Goal: Navigation & Orientation: Find specific page/section

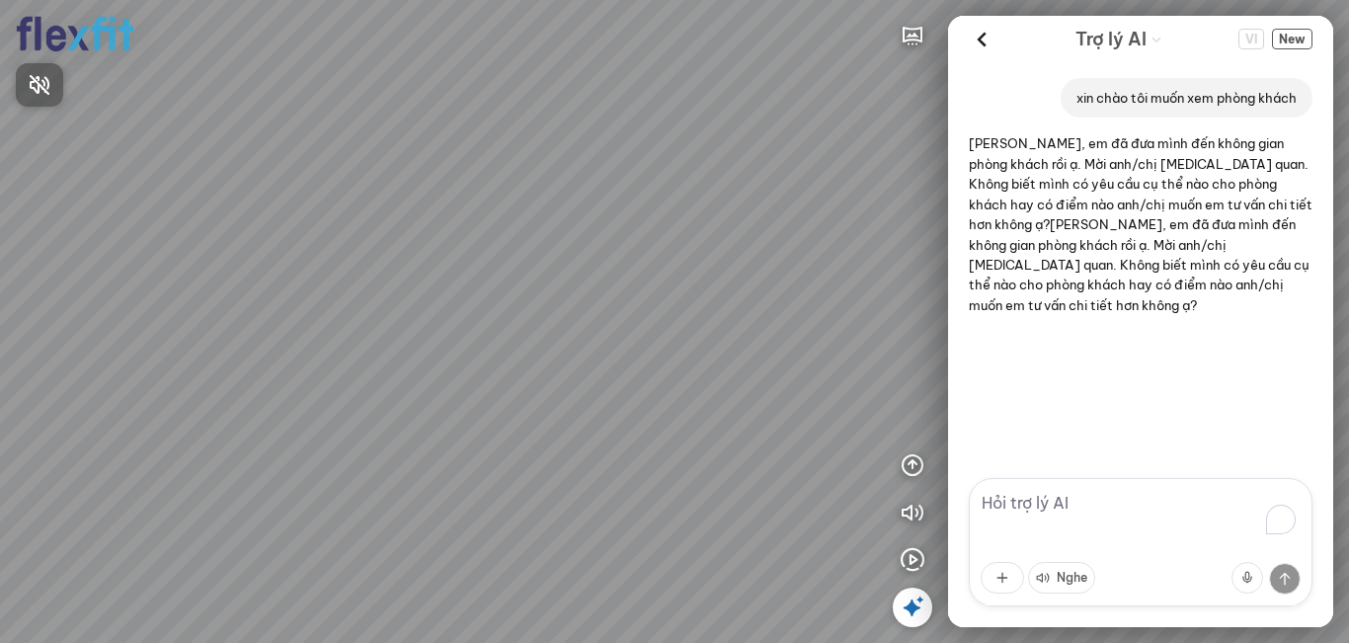
click at [912, 606] on div at bounding box center [674, 321] width 1349 height 643
click at [918, 606] on icon at bounding box center [913, 608] width 24 height 24
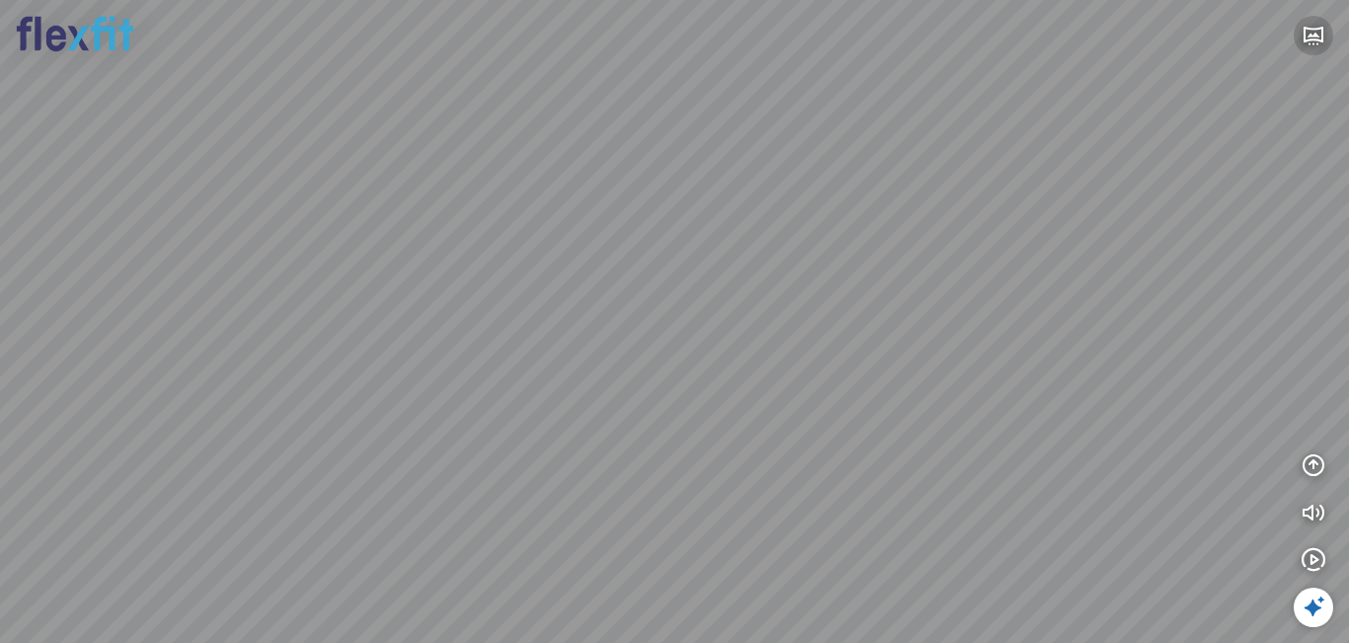
click at [1317, 39] on icon "button" at bounding box center [1314, 36] width 24 height 24
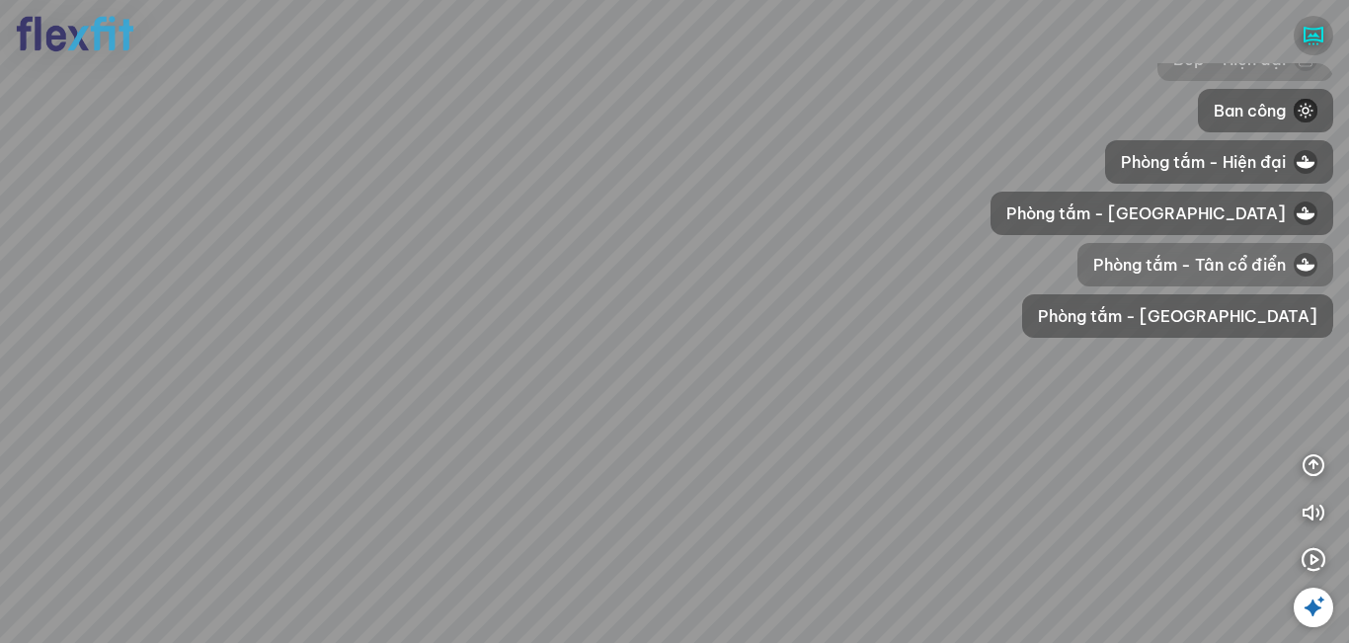
scroll to position [484, 0]
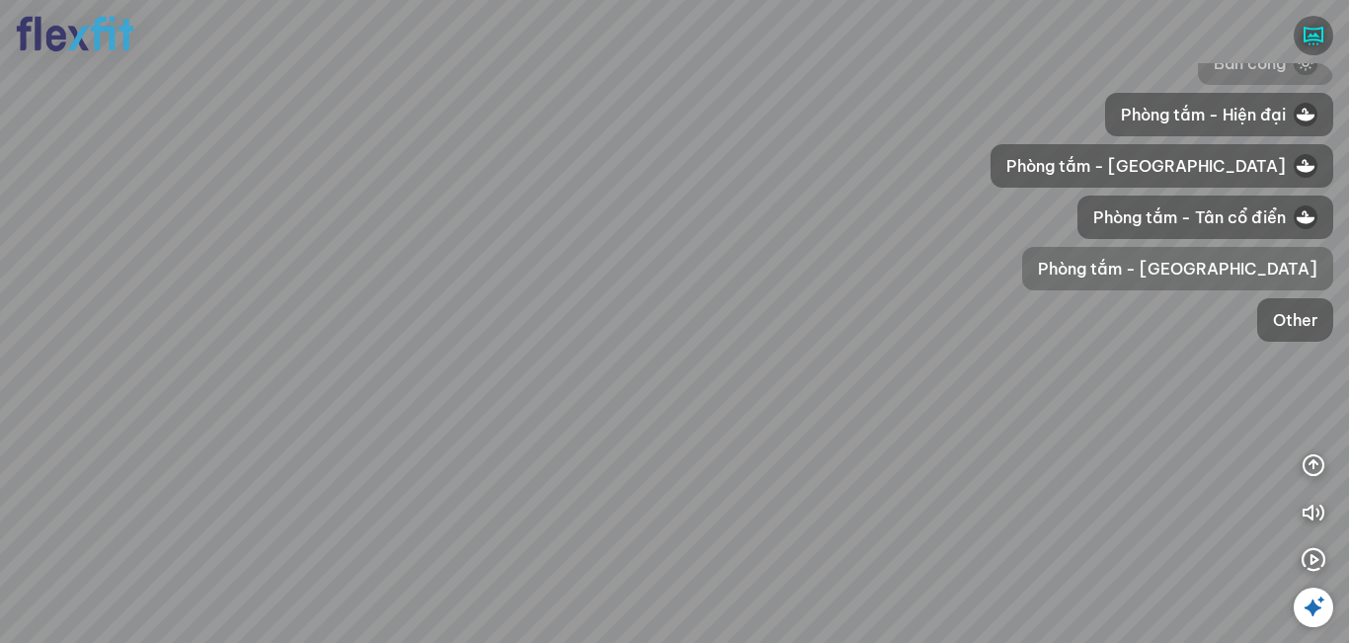
click at [1247, 270] on span "[PERSON_NAME] - [GEOGRAPHIC_DATA]" at bounding box center [1177, 269] width 279 height 24
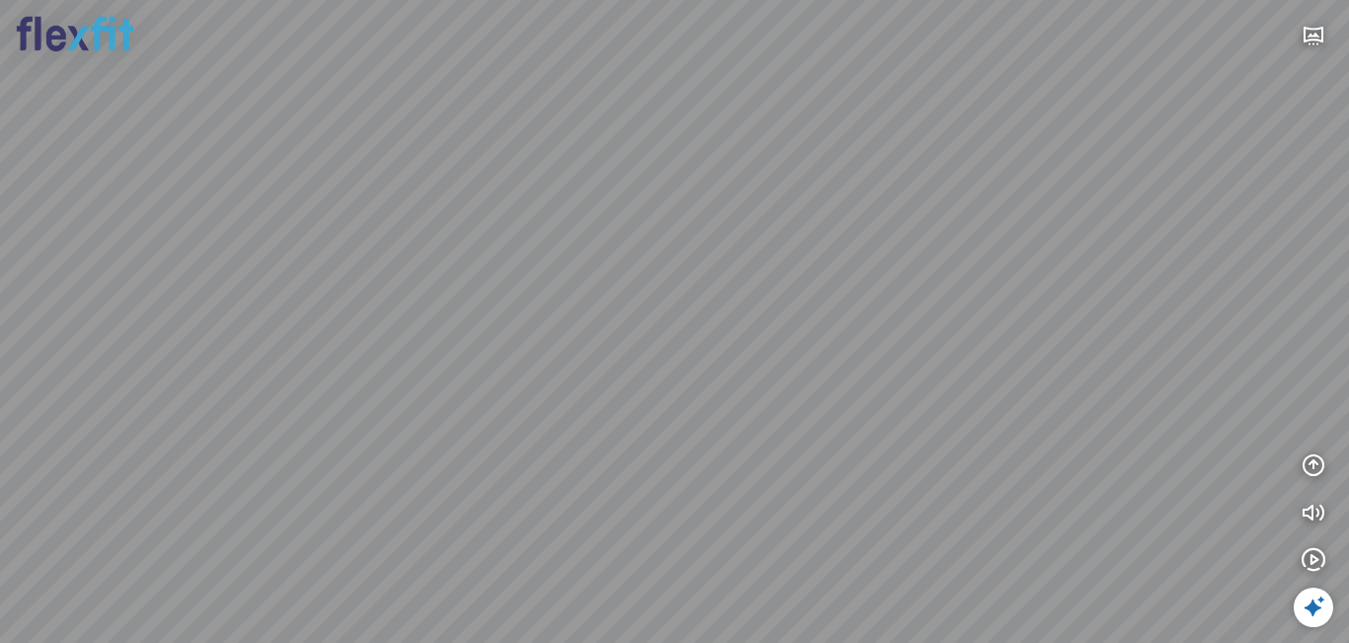
drag, startPoint x: 825, startPoint y: 399, endPoint x: 542, endPoint y: 376, distance: 283.4
click at [542, 376] on div at bounding box center [674, 321] width 1349 height 643
drag, startPoint x: 808, startPoint y: 386, endPoint x: 538, endPoint y: 395, distance: 269.8
click at [538, 395] on div at bounding box center [674, 321] width 1349 height 643
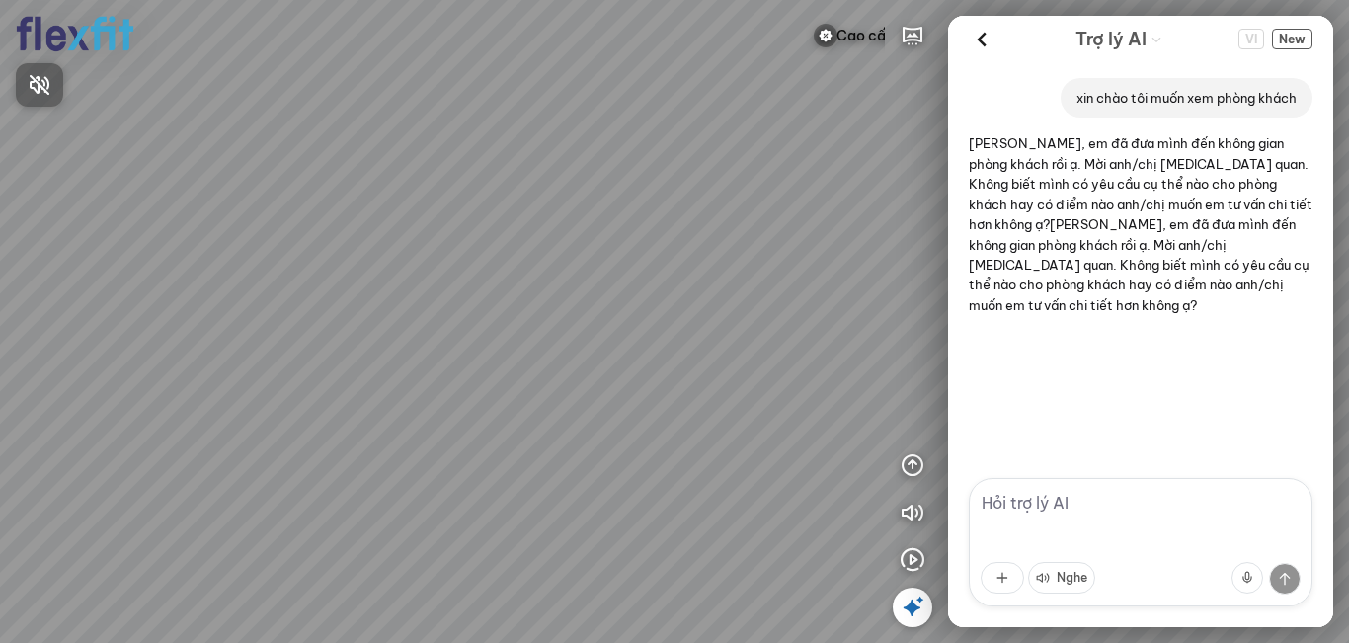
click at [823, 38] on div at bounding box center [674, 321] width 1349 height 643
click at [824, 36] on img at bounding box center [826, 36] width 24 height 24
click at [511, 411] on div at bounding box center [674, 321] width 1349 height 643
click at [822, 40] on img at bounding box center [826, 36] width 24 height 24
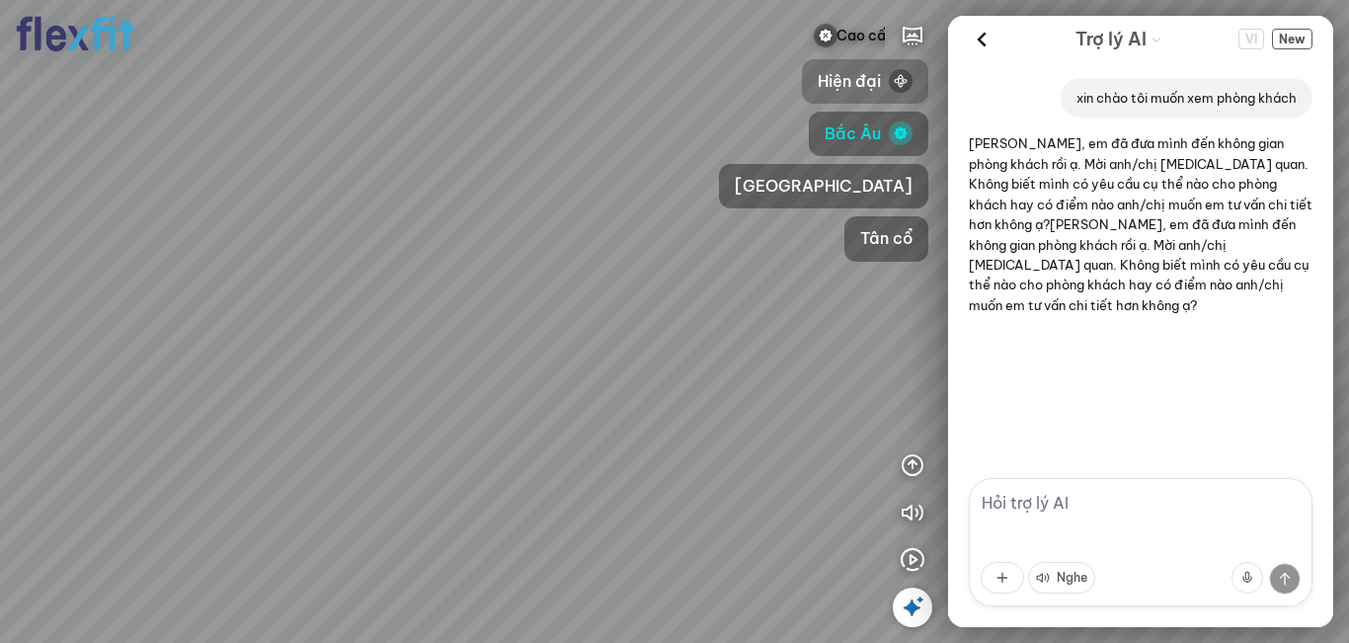
click at [818, 80] on span "Hiện đại" at bounding box center [849, 81] width 63 height 25
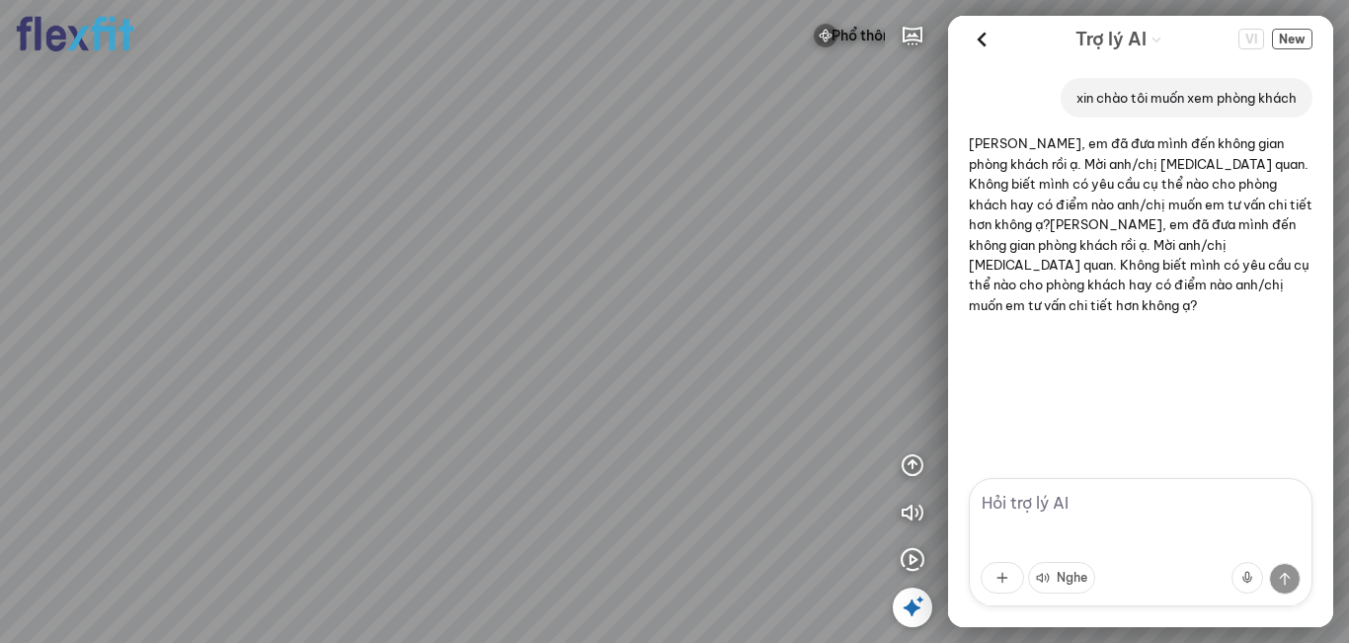
click at [898, 610] on div at bounding box center [913, 608] width 40 height 40
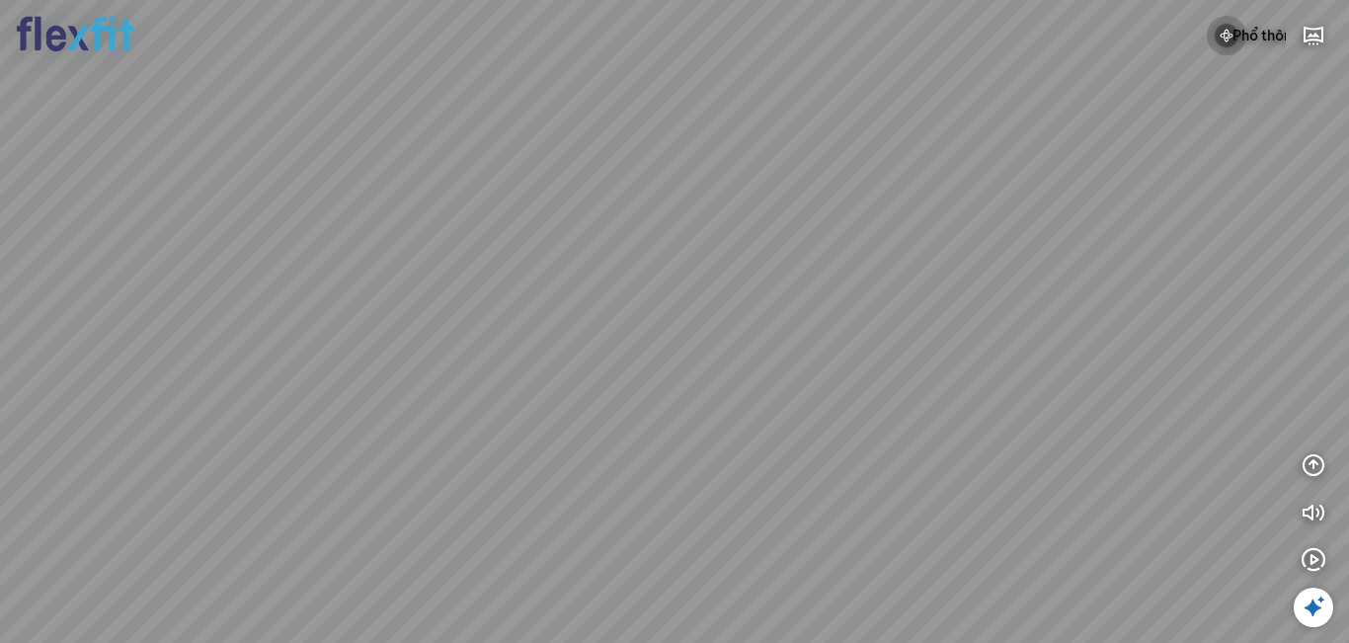
click at [1219, 32] on img at bounding box center [1227, 36] width 24 height 24
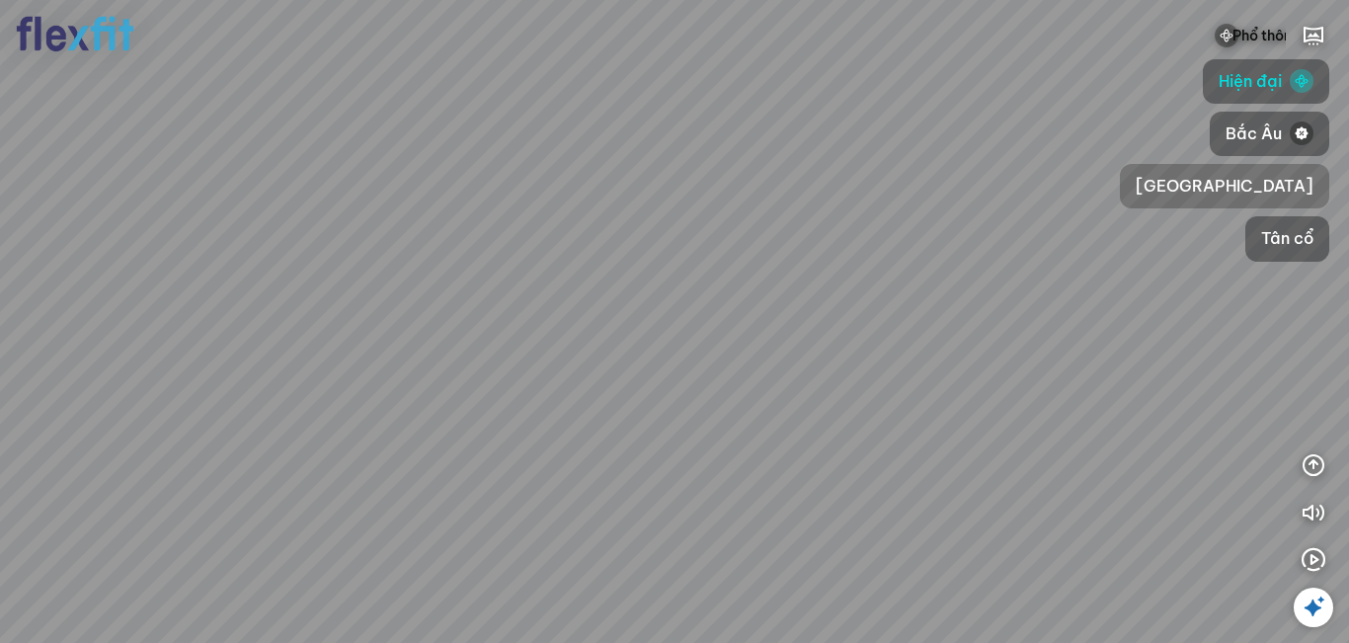
click at [1177, 186] on span "[GEOGRAPHIC_DATA]" at bounding box center [1225, 186] width 178 height 25
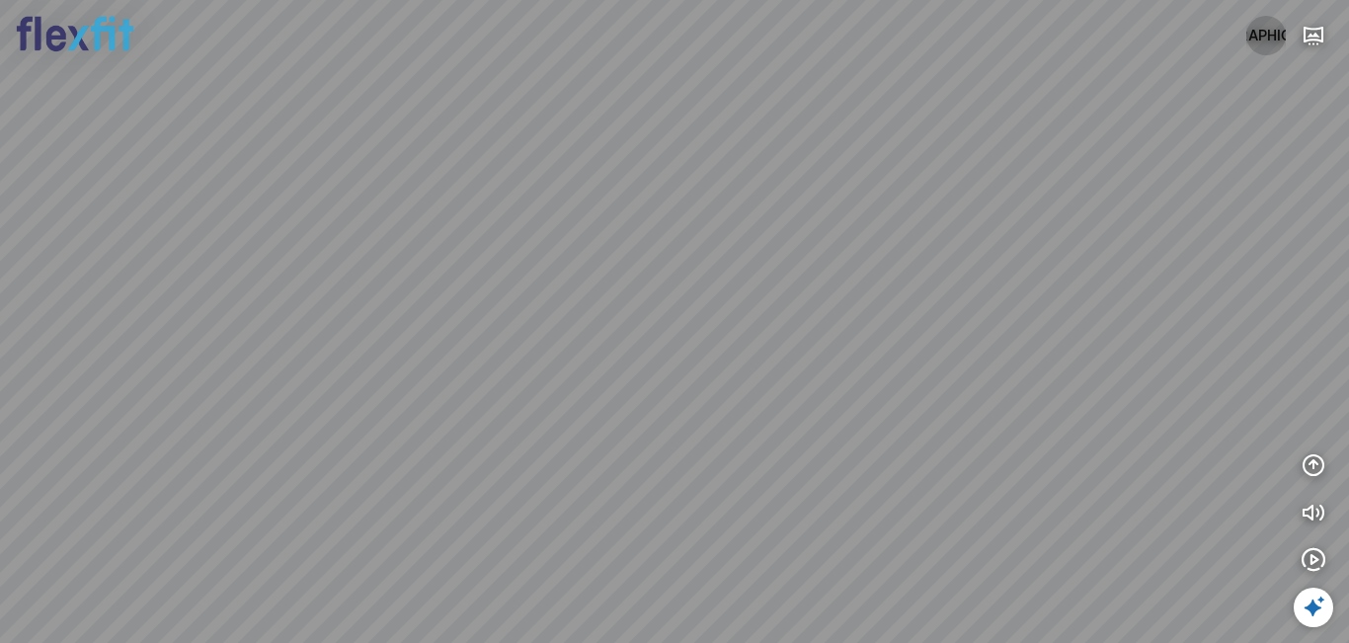
click at [1271, 30] on button "[GEOGRAPHIC_DATA]" at bounding box center [1266, 36] width 40 height 40
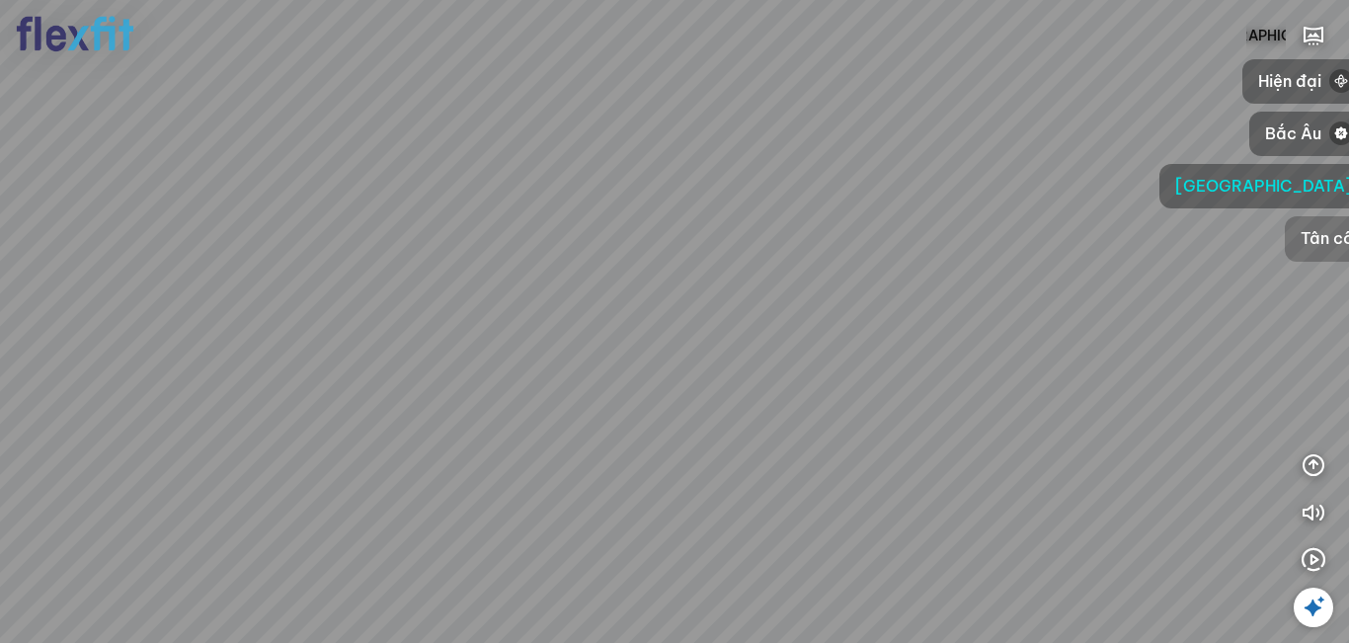
click at [1285, 242] on button "Tân cổ" at bounding box center [1327, 238] width 84 height 44
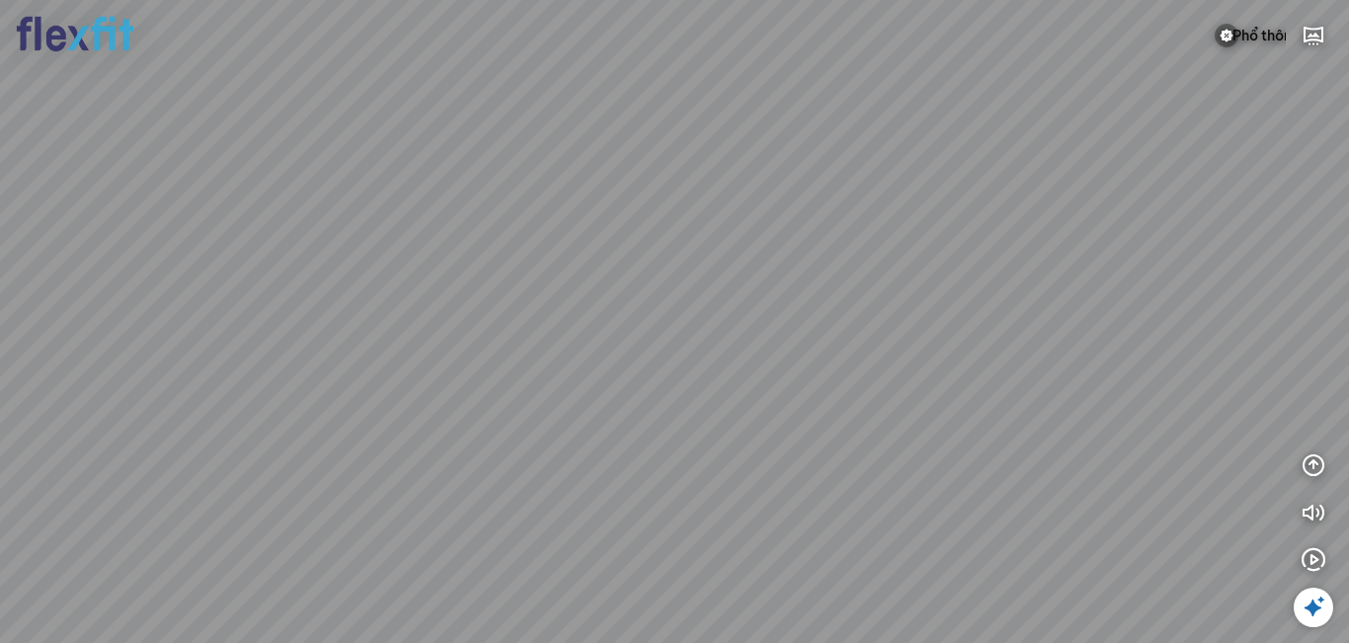
drag, startPoint x: 861, startPoint y: 219, endPoint x: 1089, endPoint y: 211, distance: 228.3
click at [1089, 211] on div at bounding box center [674, 321] width 1349 height 643
click at [1226, 23] on button at bounding box center [1227, 36] width 40 height 40
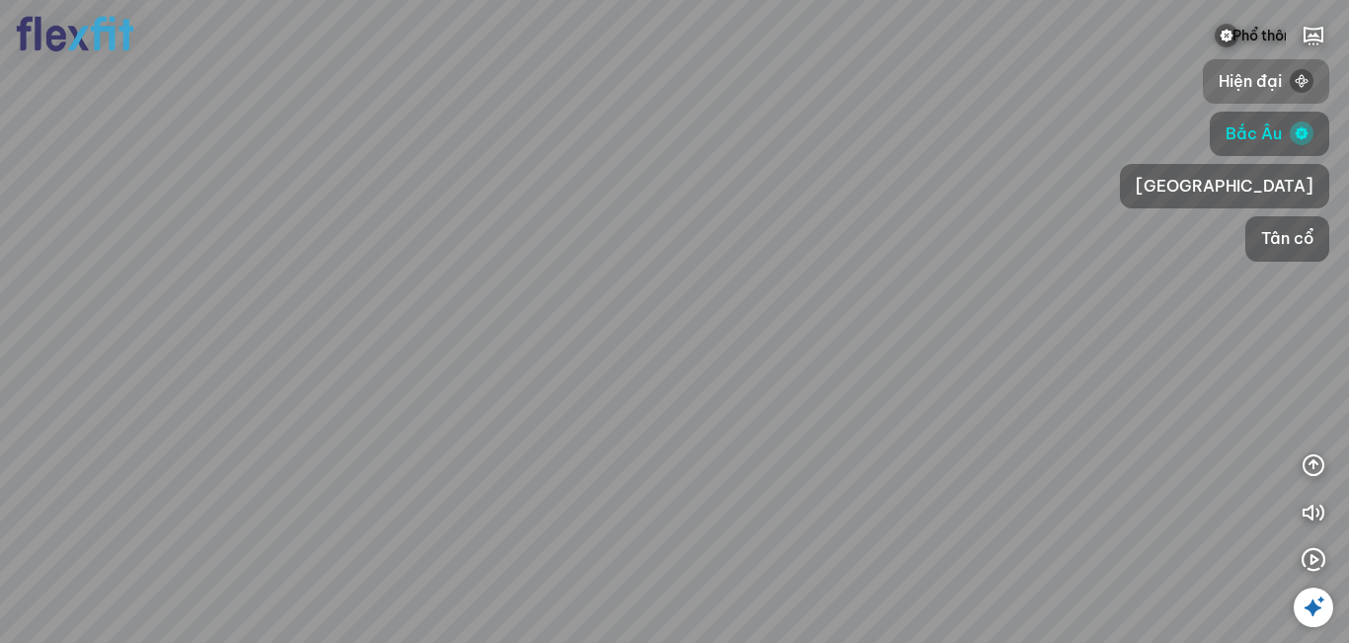
click at [1219, 80] on span "Hiện đại" at bounding box center [1250, 81] width 63 height 25
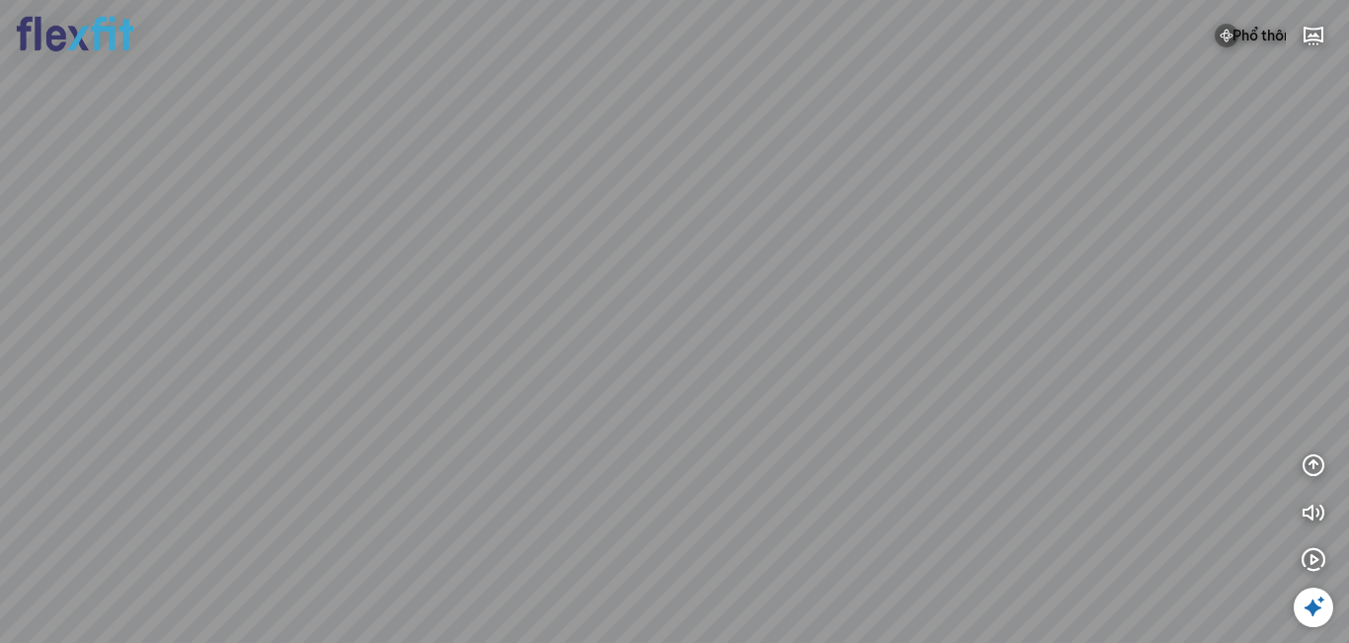
drag, startPoint x: 881, startPoint y: 202, endPoint x: 928, endPoint y: 156, distance: 66.3
click at [904, 160] on div at bounding box center [674, 321] width 1349 height 643
drag, startPoint x: 840, startPoint y: 89, endPoint x: 884, endPoint y: 93, distance: 43.6
click at [872, 35] on div at bounding box center [674, 321] width 1349 height 643
drag, startPoint x: 827, startPoint y: 136, endPoint x: 964, endPoint y: 195, distance: 149.1
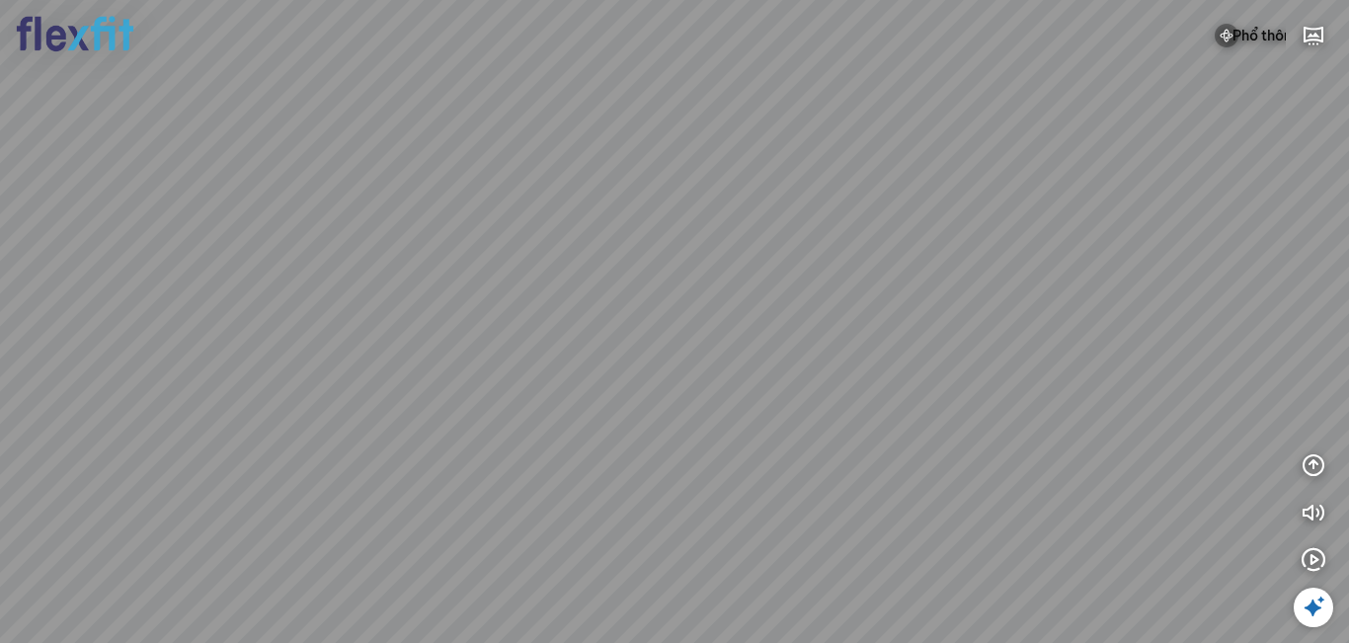
click at [964, 195] on div at bounding box center [674, 321] width 1349 height 643
drag, startPoint x: 905, startPoint y: 296, endPoint x: 893, endPoint y: 289, distance: 13.7
click at [893, 302] on div at bounding box center [674, 321] width 1349 height 643
click at [1218, 30] on img at bounding box center [1227, 36] width 24 height 24
drag, startPoint x: 767, startPoint y: 291, endPoint x: 715, endPoint y: 311, distance: 55.9
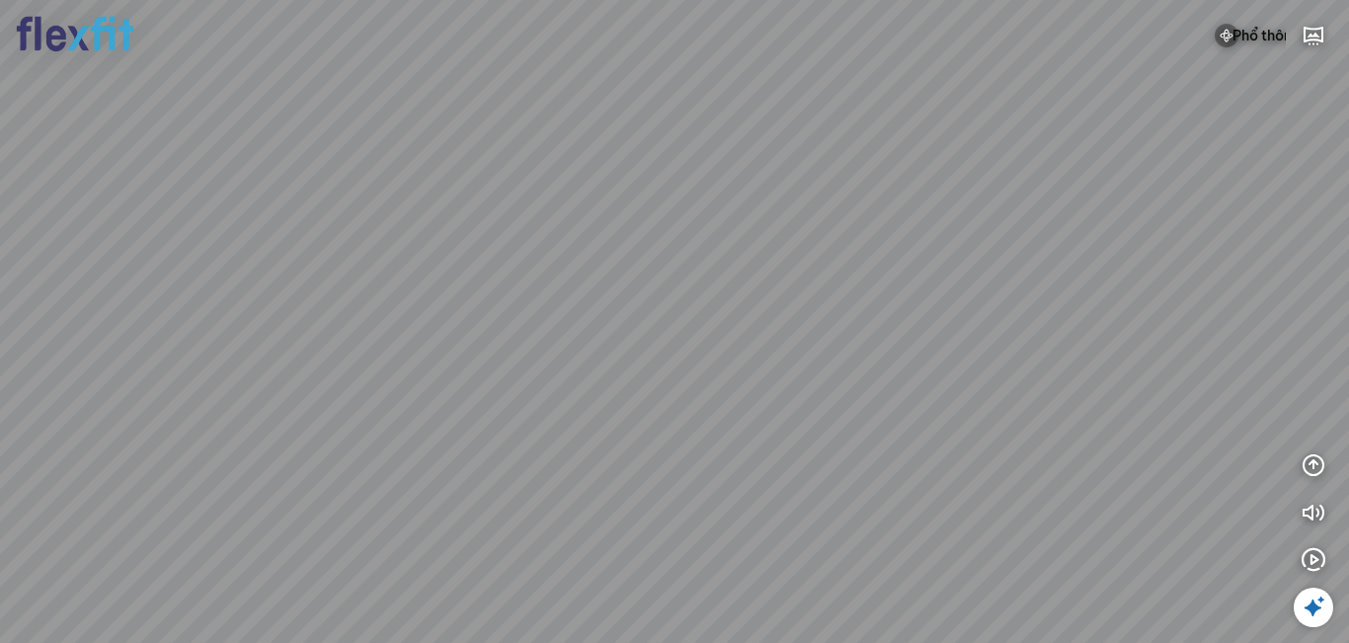
click at [715, 311] on div at bounding box center [674, 321] width 1349 height 643
click at [725, 238] on div at bounding box center [674, 321] width 1349 height 643
click at [1320, 458] on icon "button" at bounding box center [1314, 465] width 24 height 24
click at [1255, 557] on icon "button" at bounding box center [1260, 560] width 24 height 24
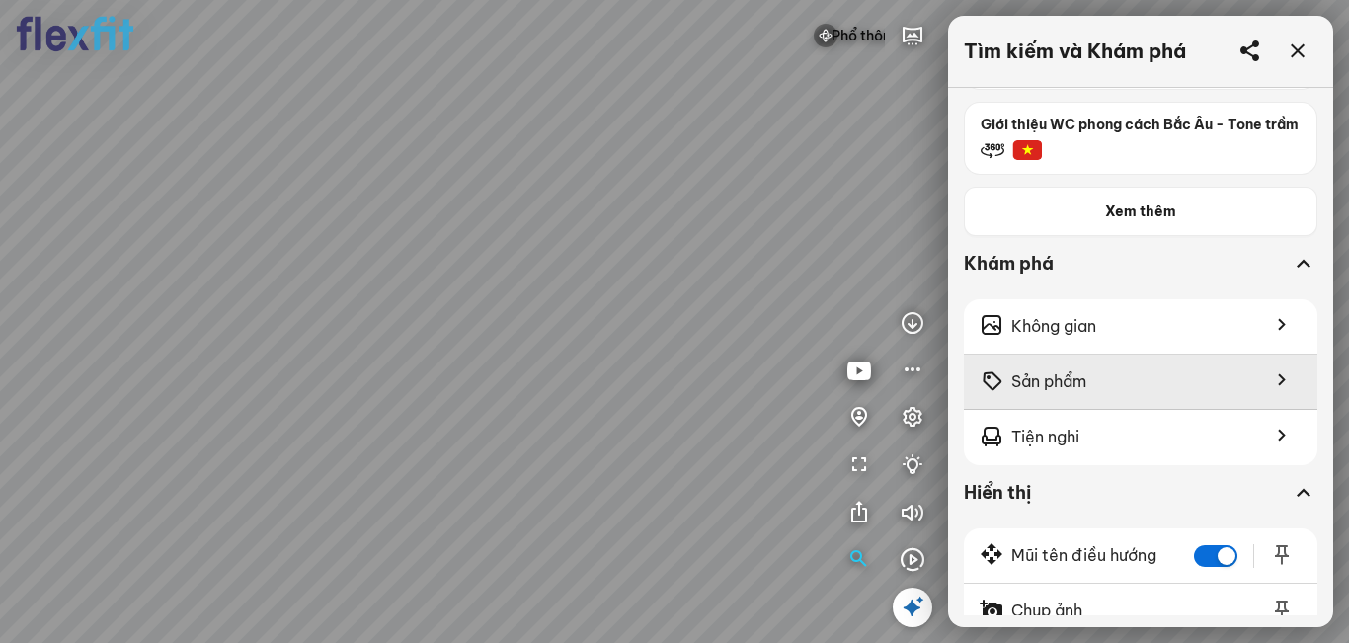
scroll to position [593, 0]
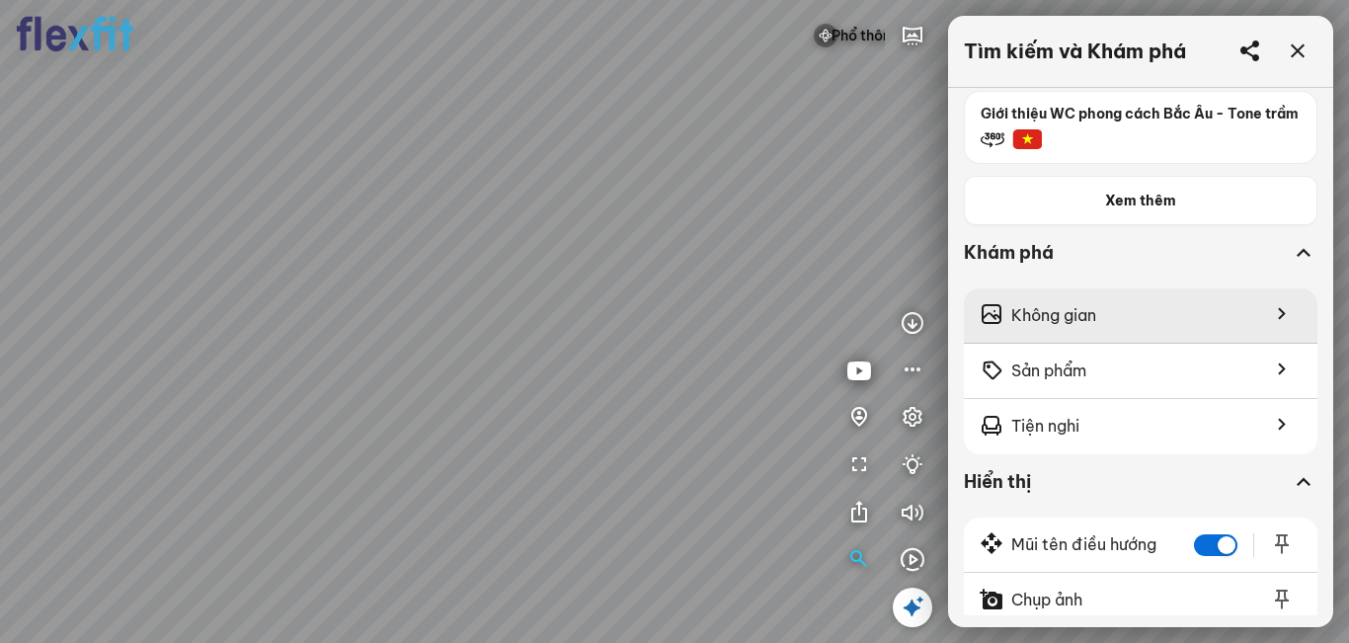
click at [1167, 343] on div "Không gian" at bounding box center [1141, 315] width 354 height 55
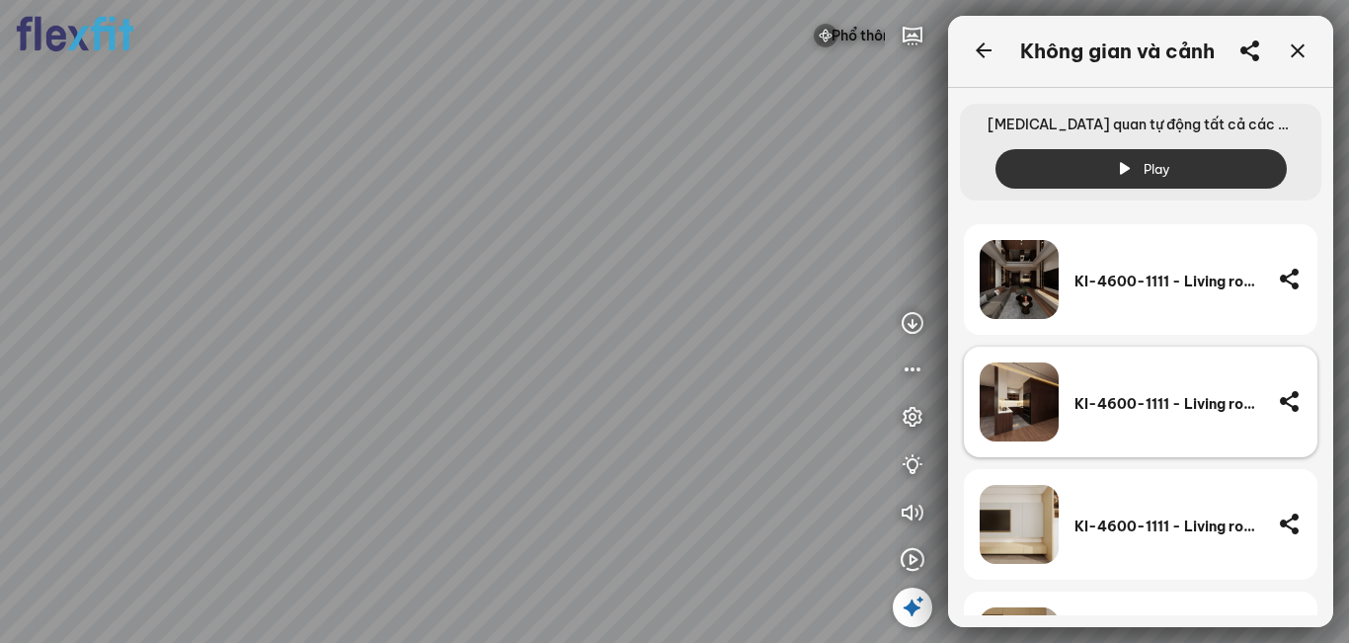
scroll to position [4148, 0]
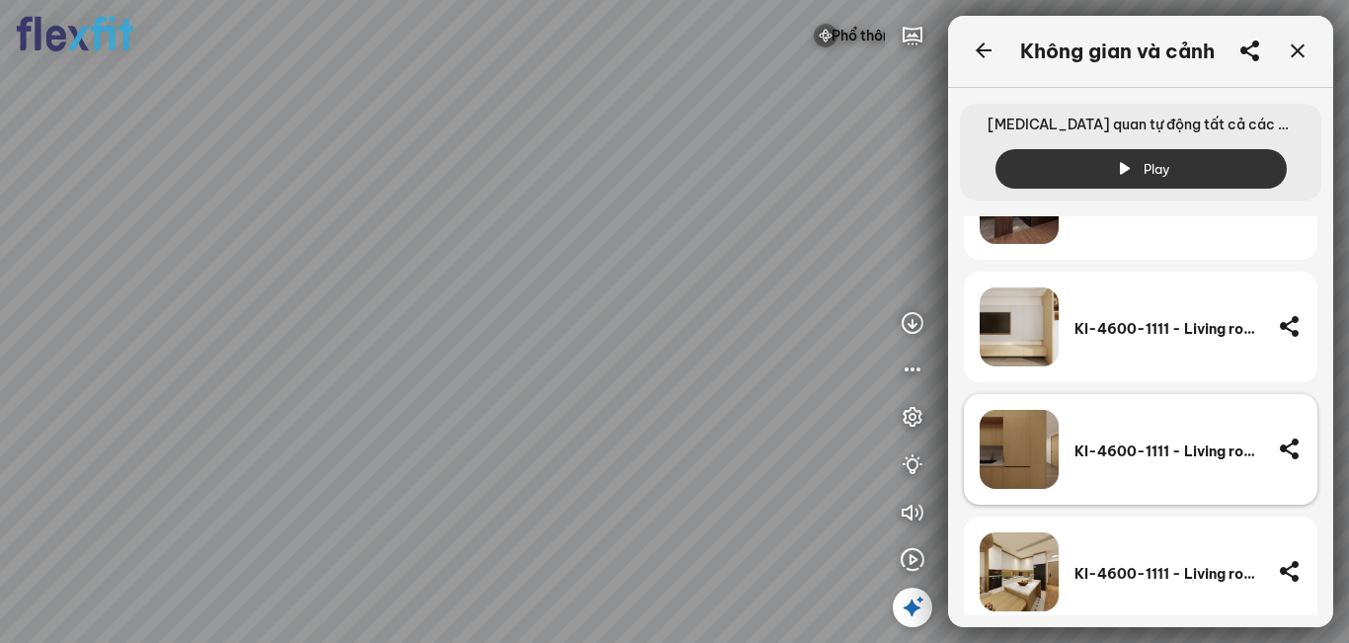
click at [1199, 448] on div "KI-4600-1111 - Living room - Nhật Bản - Tươi sáng - Standard tầm trung (2).jpg" at bounding box center [1169, 451] width 188 height 18
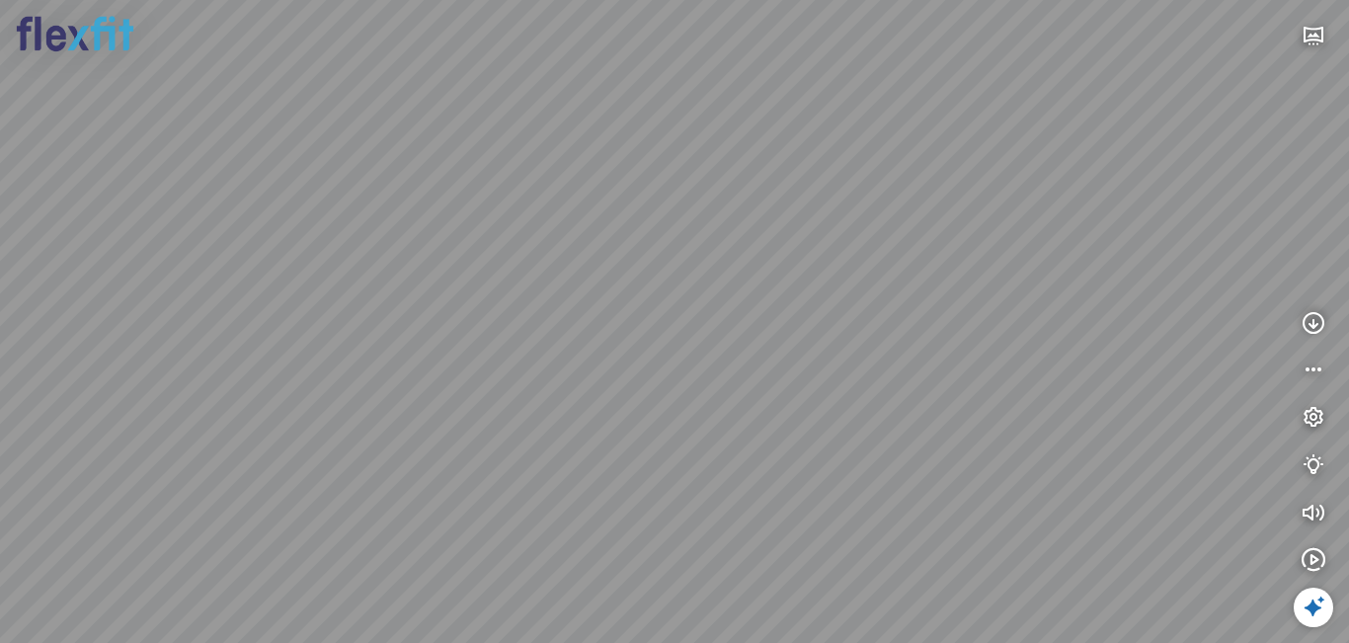
drag, startPoint x: 607, startPoint y: 384, endPoint x: 1006, endPoint y: 307, distance: 406.4
click at [1006, 307] on div at bounding box center [674, 321] width 1349 height 643
drag, startPoint x: 817, startPoint y: 336, endPoint x: 1126, endPoint y: 303, distance: 310.8
click at [1109, 303] on div at bounding box center [674, 321] width 1349 height 643
drag, startPoint x: 811, startPoint y: 290, endPoint x: 1046, endPoint y: 298, distance: 235.2
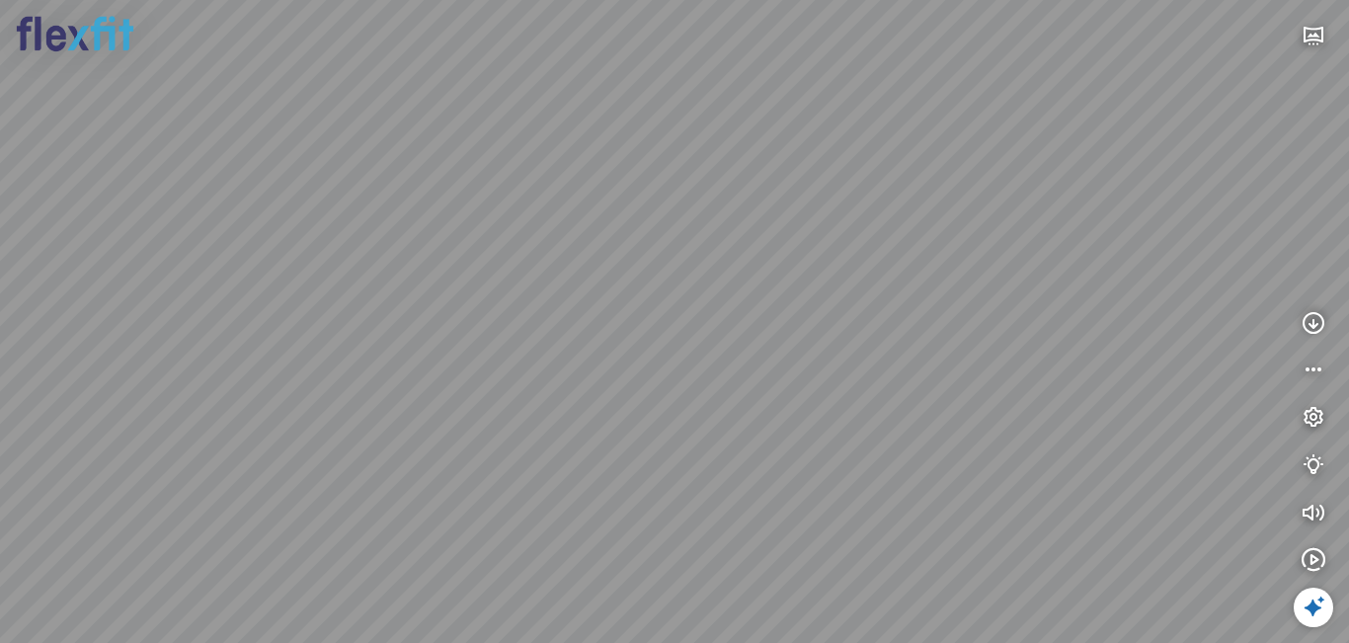
click at [1035, 294] on div at bounding box center [674, 321] width 1349 height 643
drag, startPoint x: 769, startPoint y: 271, endPoint x: 965, endPoint y: 295, distance: 197.1
click at [1028, 298] on div at bounding box center [674, 321] width 1349 height 643
drag, startPoint x: 859, startPoint y: 271, endPoint x: 958, endPoint y: 350, distance: 126.5
click at [958, 350] on div at bounding box center [674, 321] width 1349 height 643
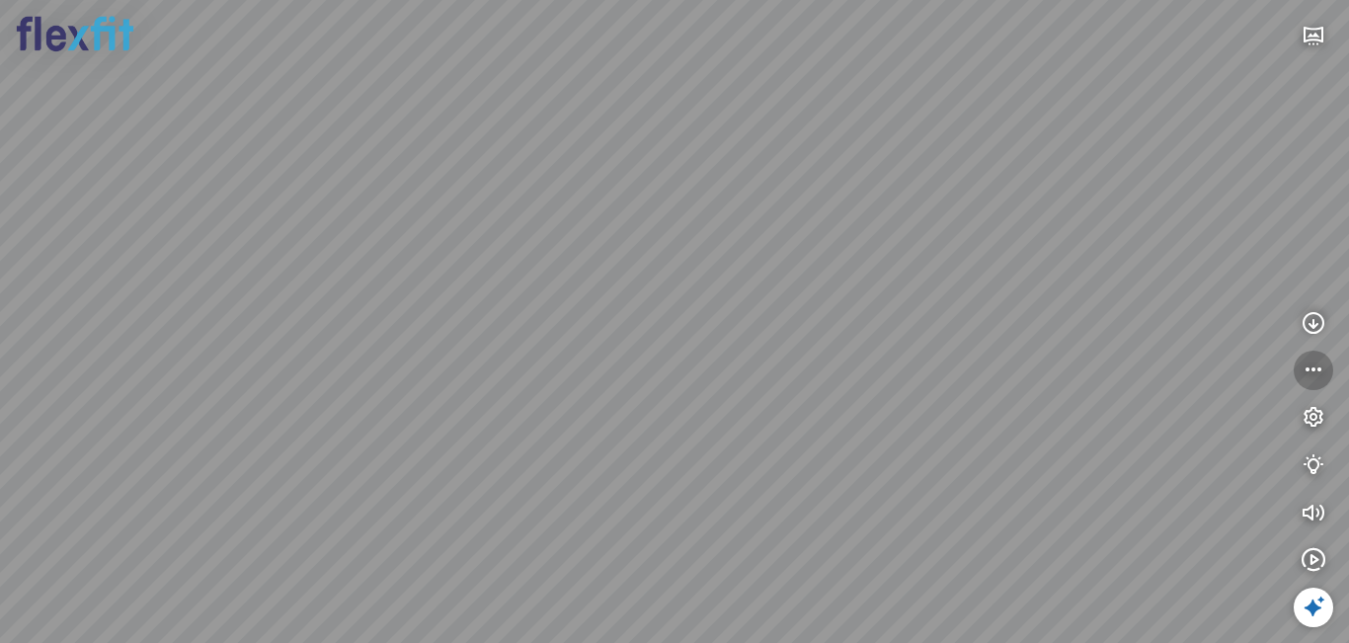
click at [1312, 375] on icon "button" at bounding box center [1314, 371] width 24 height 24
click at [1254, 555] on icon "button" at bounding box center [1260, 560] width 24 height 24
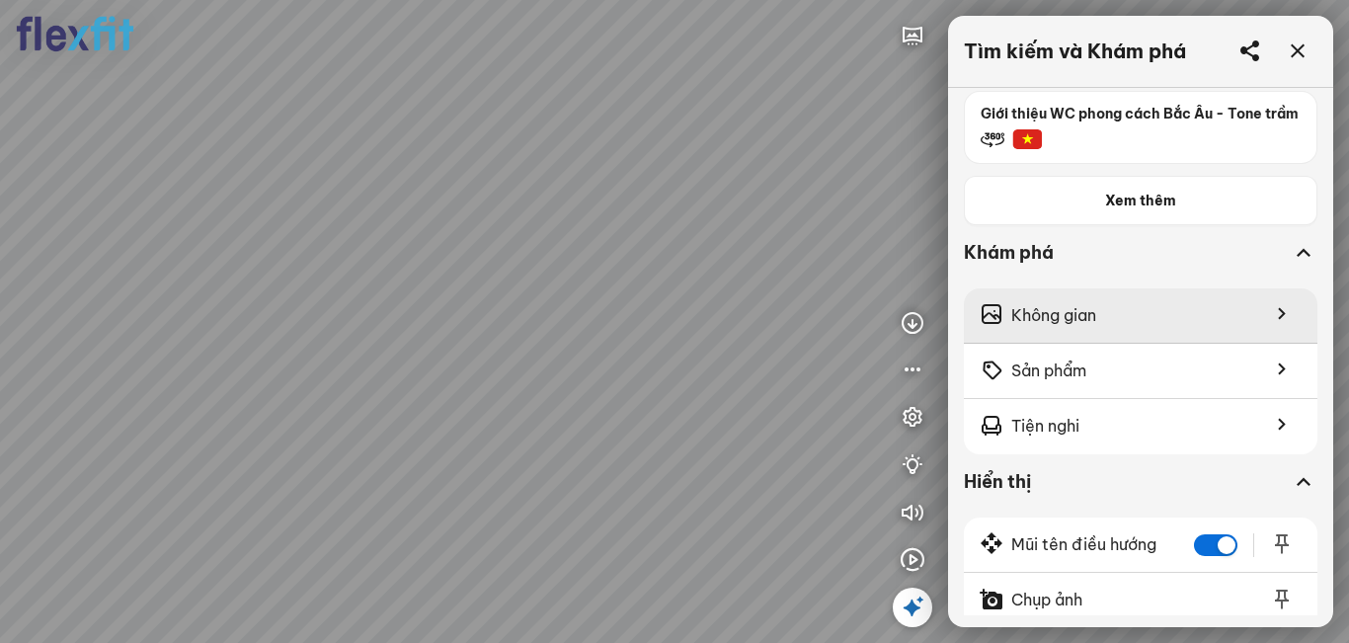
scroll to position [594, 0]
click at [1254, 325] on icon at bounding box center [1277, 312] width 47 height 25
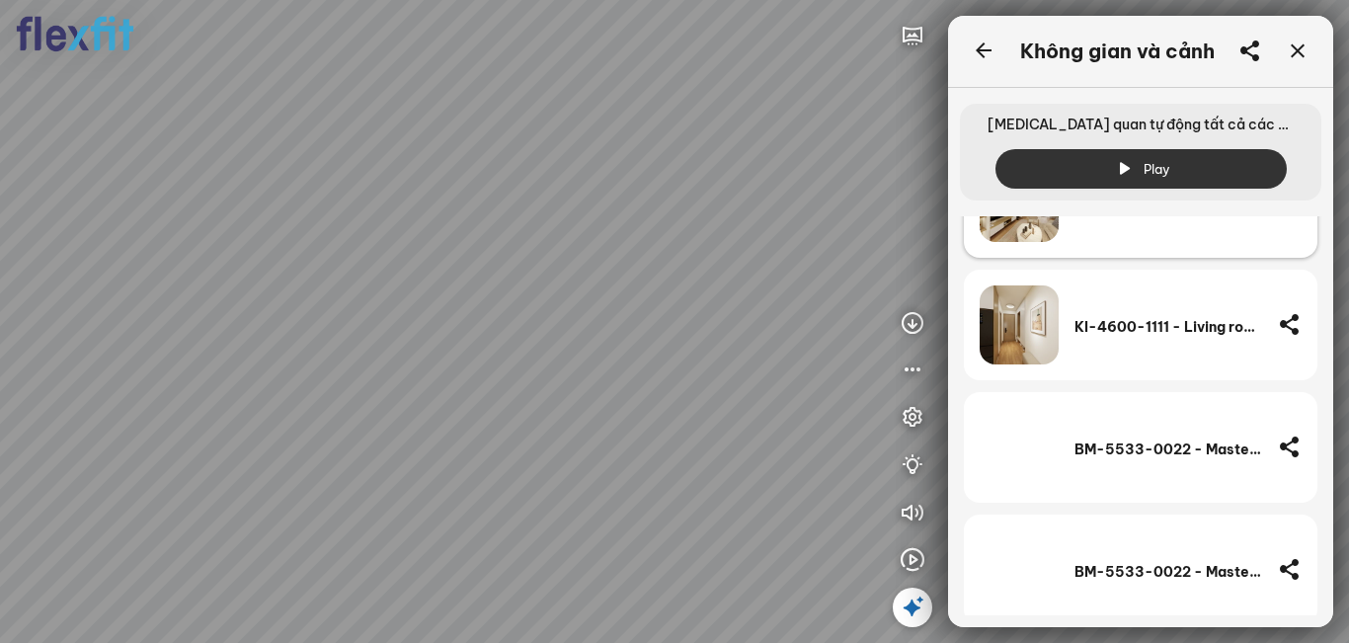
scroll to position [4774, 0]
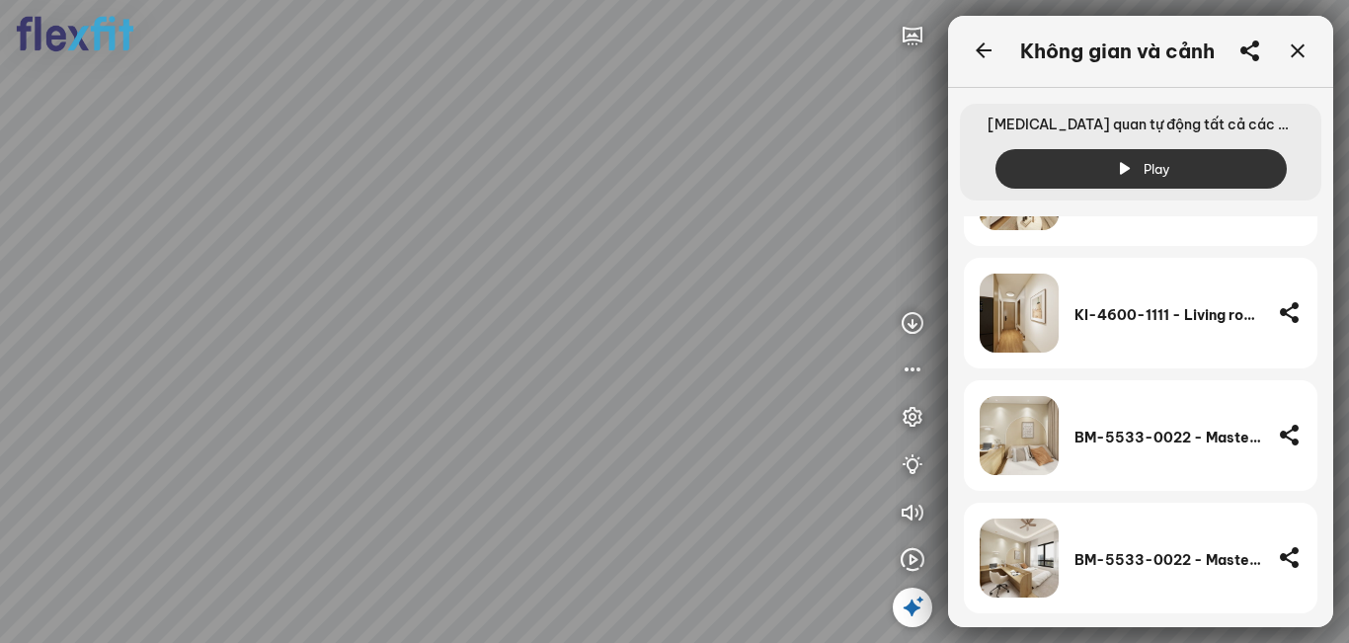
click at [793, 157] on div at bounding box center [674, 321] width 1349 height 643
click at [908, 45] on icon "button" at bounding box center [913, 36] width 24 height 24
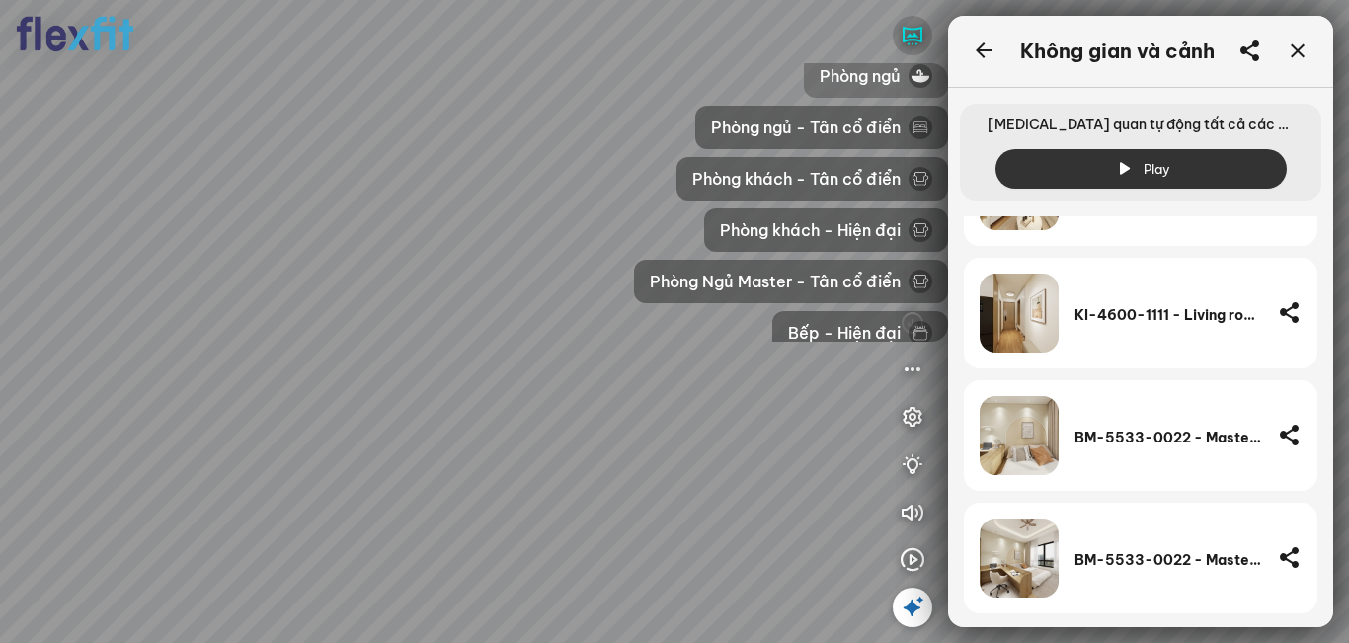
scroll to position [0, 0]
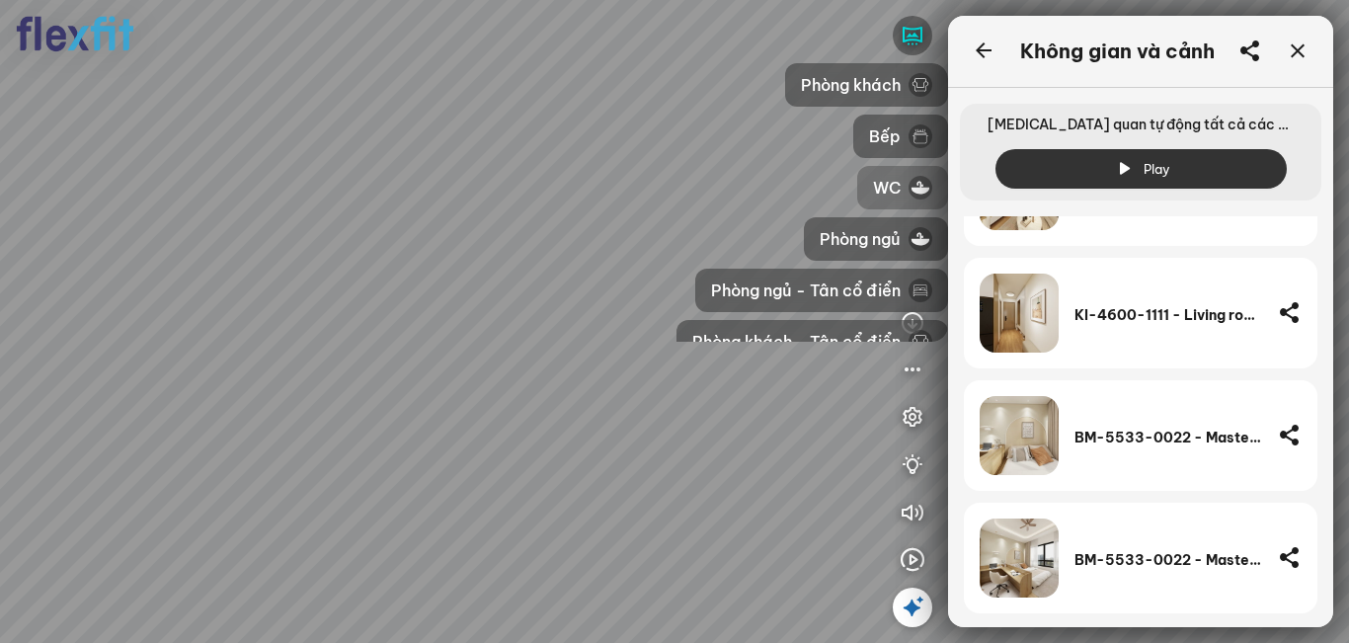
click at [882, 192] on span "WC" at bounding box center [887, 188] width 28 height 24
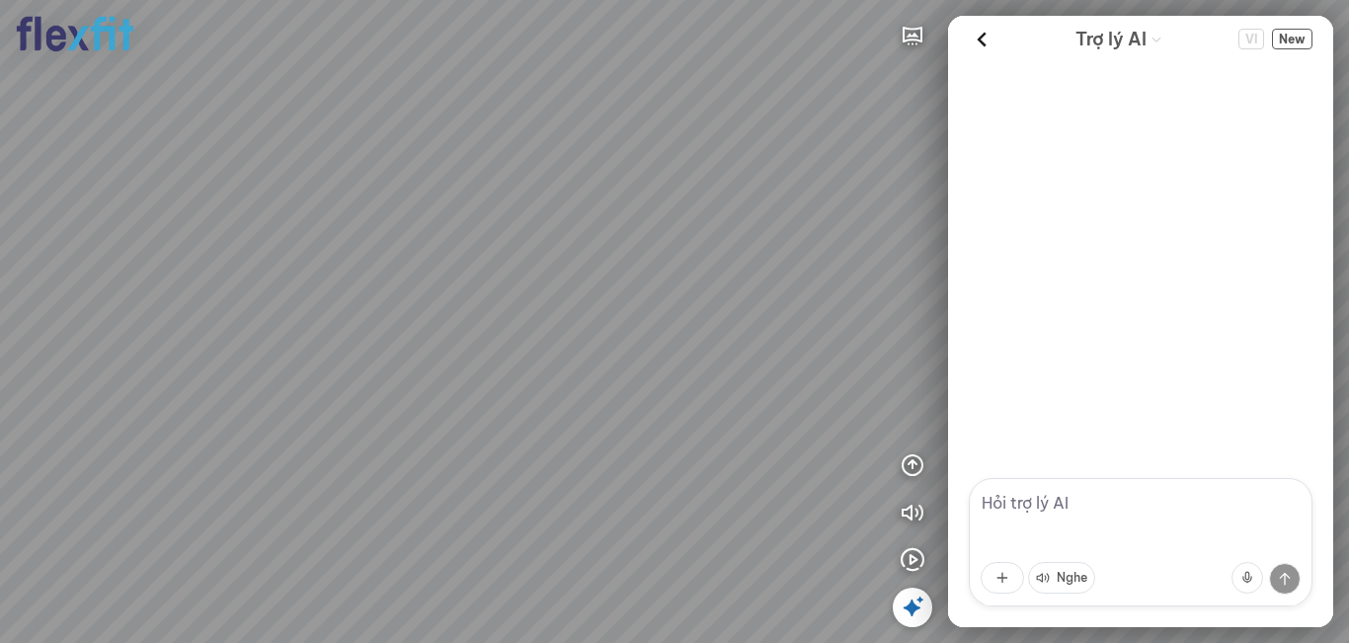
click at [741, 338] on div at bounding box center [674, 321] width 1349 height 643
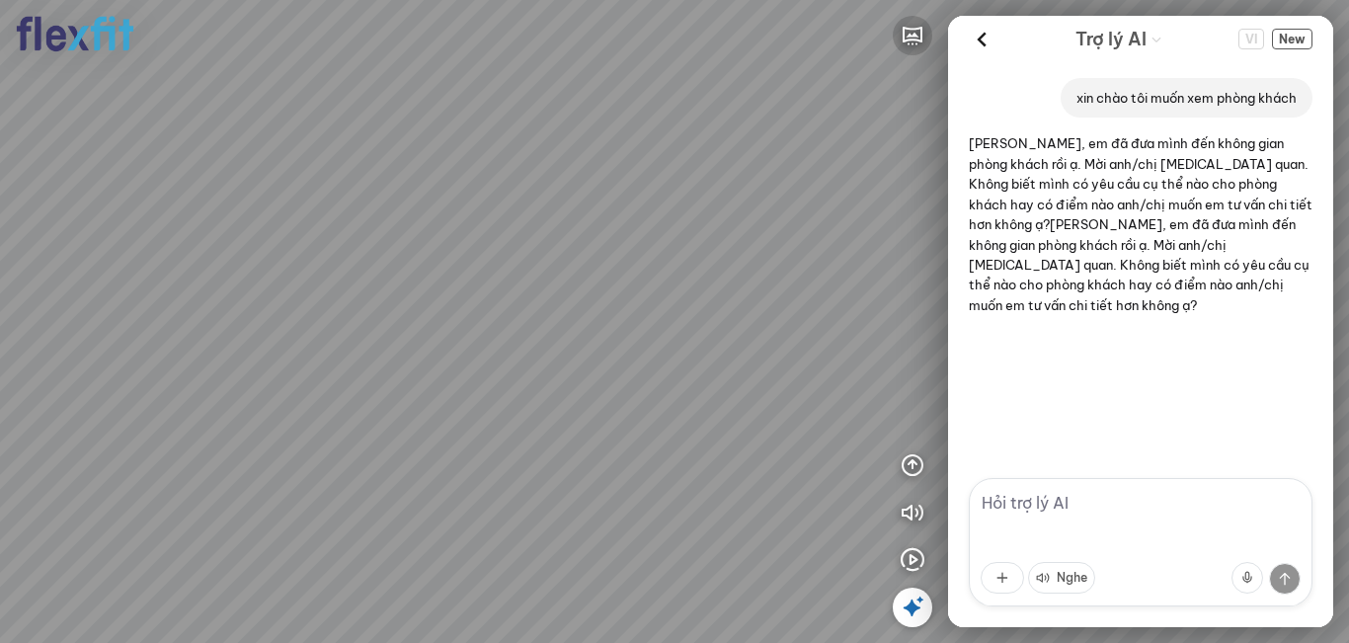
click at [910, 31] on icon "button" at bounding box center [913, 36] width 24 height 24
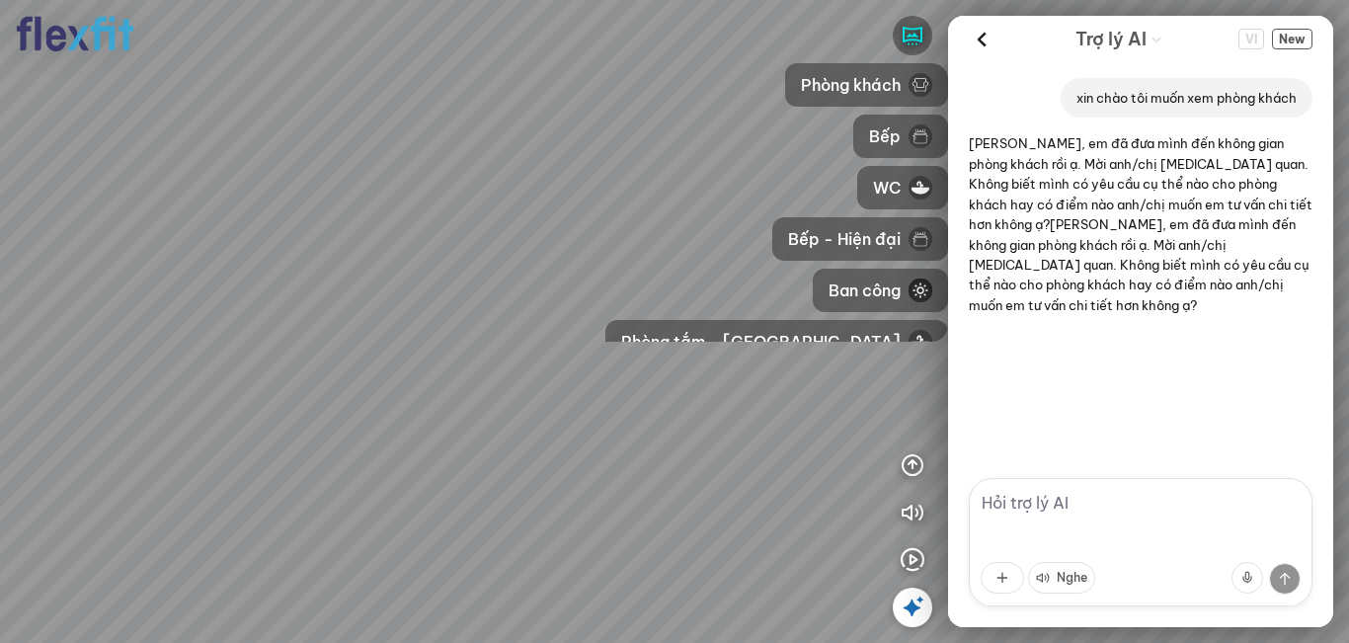
click at [645, 139] on div "Phòng khách Bếp WC Bếp - Hiện đại Ban công Phòng tắm - Nhật Bản Phòng tắm - Hiệ…" at bounding box center [747, 202] width 401 height 279
click at [909, 606] on icon at bounding box center [913, 608] width 24 height 24
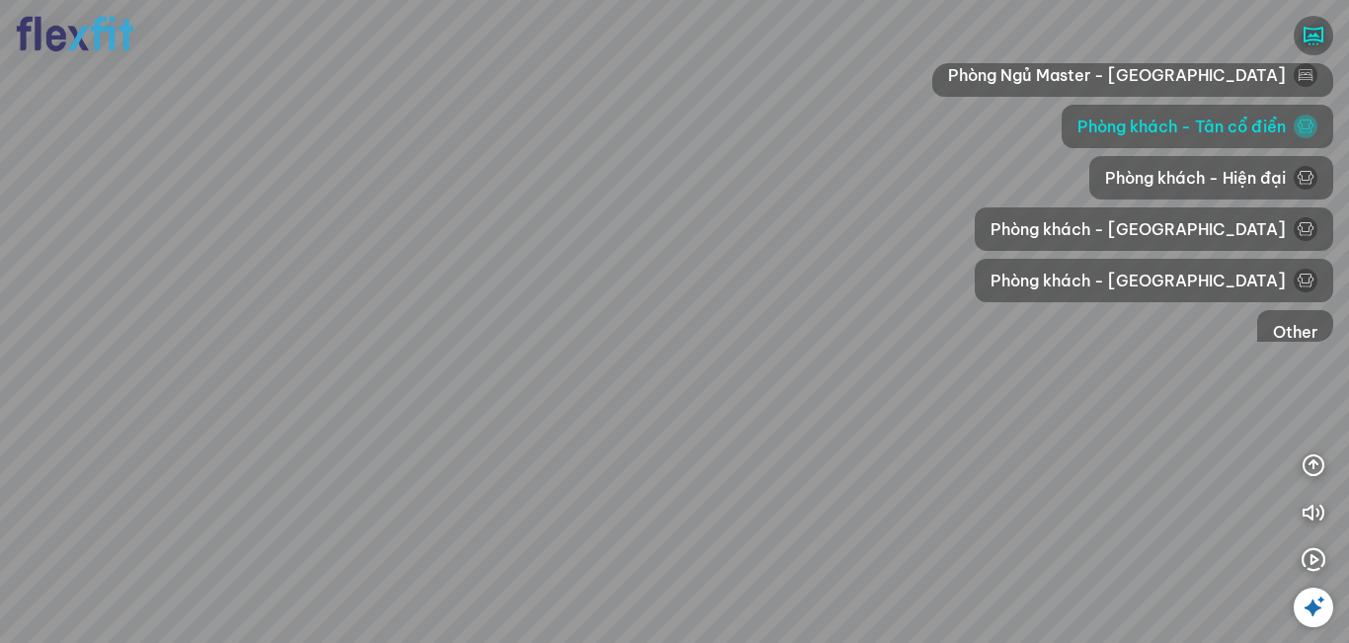
scroll to position [741, 0]
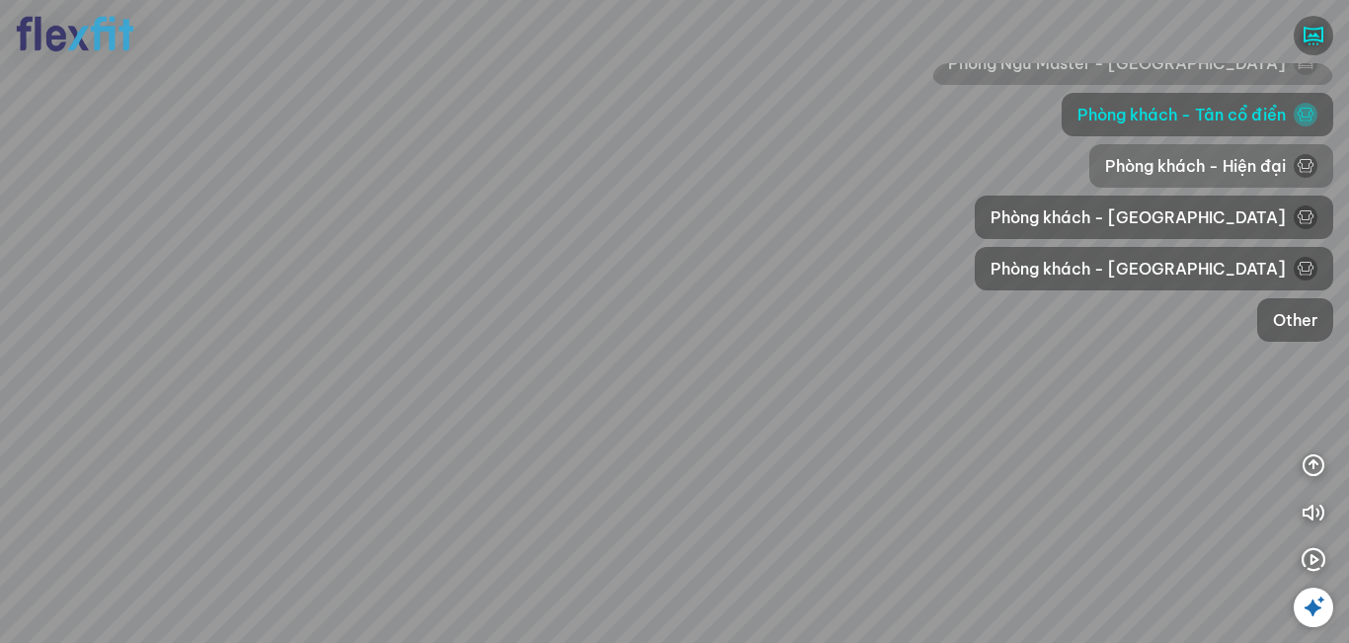
click at [1236, 179] on div "Phòng khách - Hiện đại" at bounding box center [1211, 165] width 244 height 43
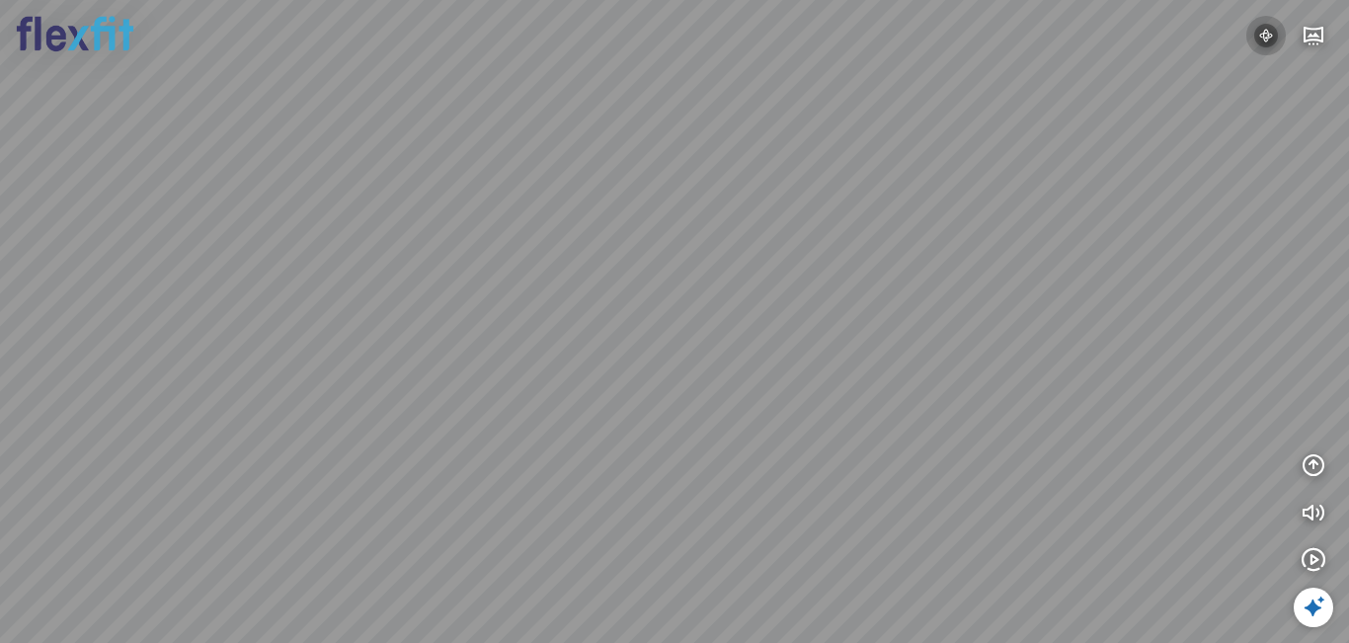
click at [1267, 32] on img at bounding box center [1266, 36] width 24 height 24
drag, startPoint x: 610, startPoint y: 393, endPoint x: 831, endPoint y: 316, distance: 233.3
click at [821, 317] on div at bounding box center [674, 321] width 1349 height 643
drag, startPoint x: 959, startPoint y: 354, endPoint x: 1053, endPoint y: 383, distance: 98.4
click at [1059, 383] on div at bounding box center [674, 321] width 1349 height 643
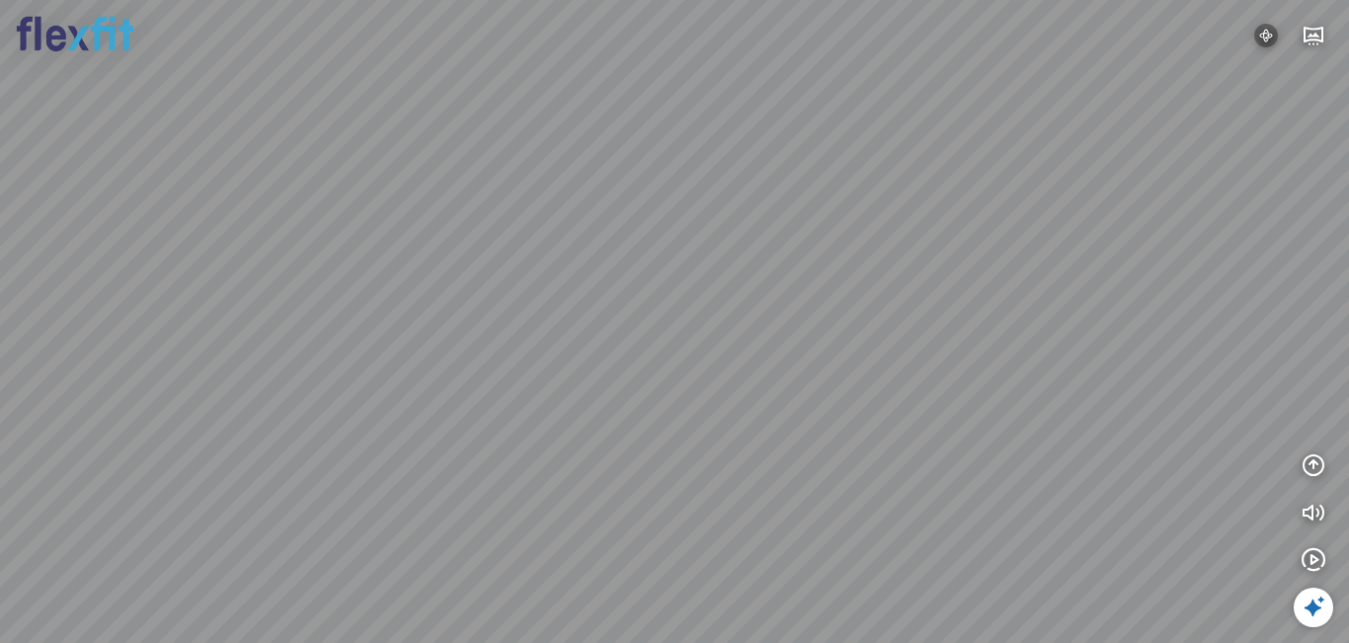
drag, startPoint x: 689, startPoint y: 328, endPoint x: 1179, endPoint y: 318, distance: 490.0
click at [1017, 300] on div at bounding box center [674, 321] width 1349 height 643
drag, startPoint x: 760, startPoint y: 306, endPoint x: 700, endPoint y: 347, distance: 72.6
click at [702, 349] on div at bounding box center [674, 321] width 1349 height 643
drag, startPoint x: 834, startPoint y: 326, endPoint x: 678, endPoint y: 328, distance: 156.1
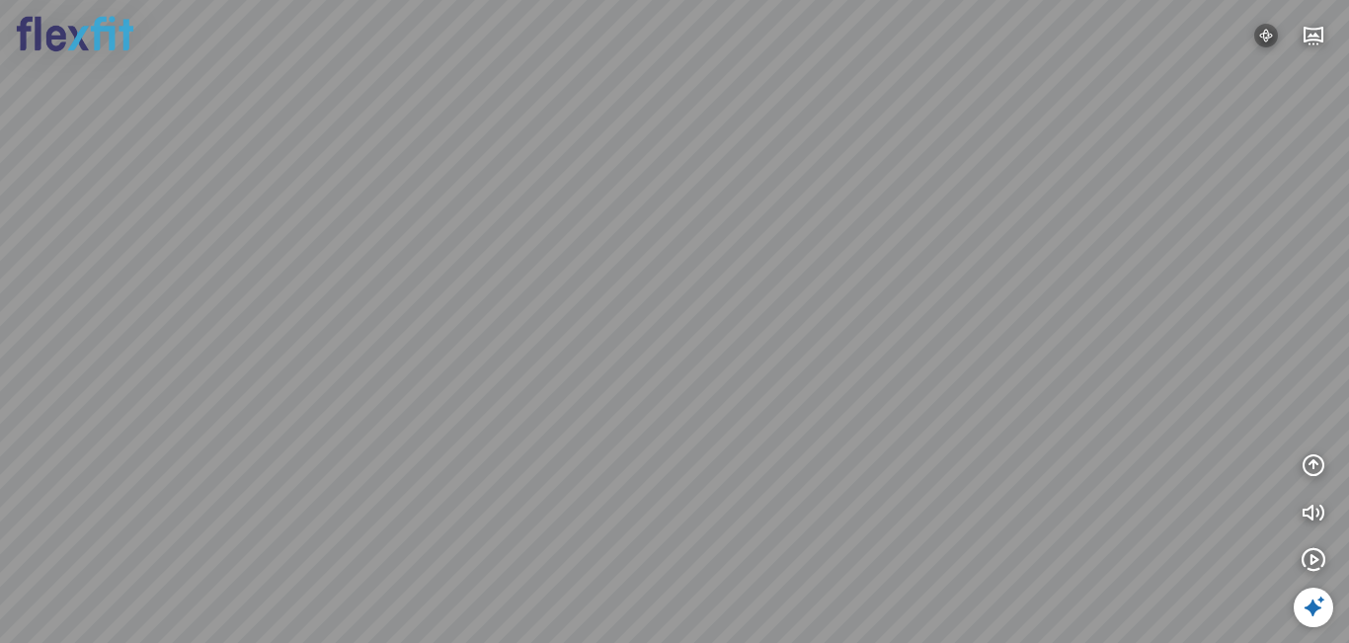
click at [678, 332] on div at bounding box center [674, 321] width 1349 height 643
click at [1261, 35] on img at bounding box center [1266, 36] width 24 height 24
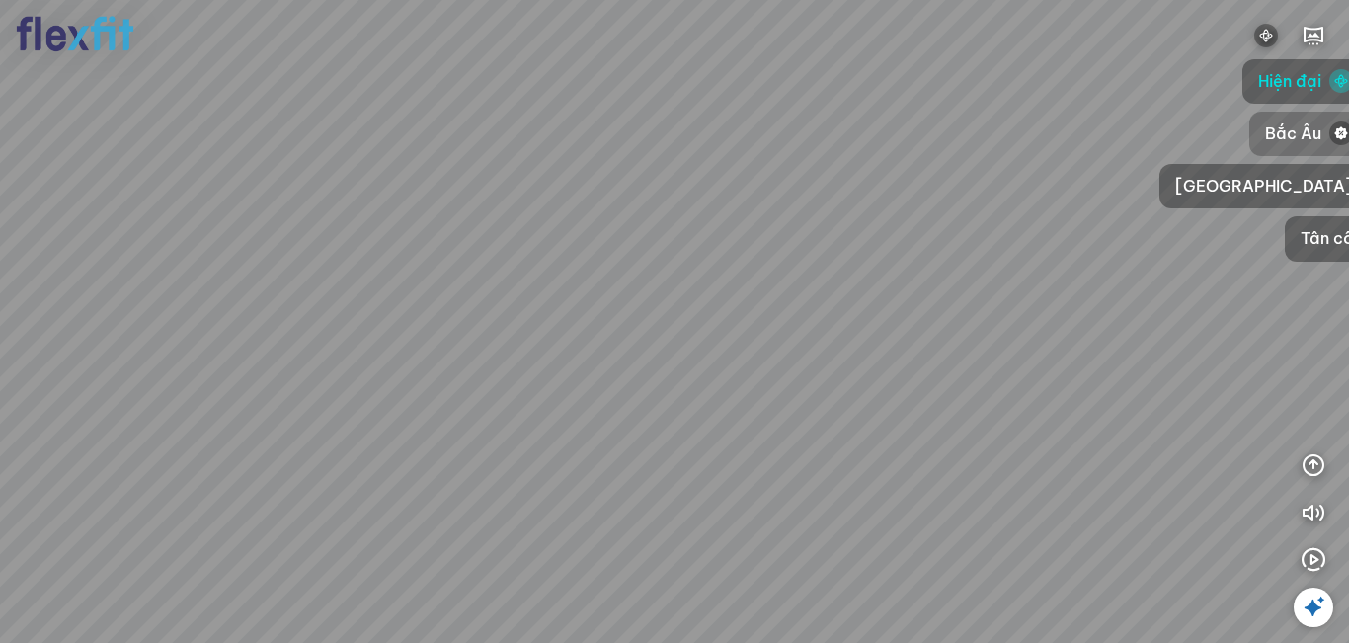
click at [1265, 135] on span "Bắc Âu" at bounding box center [1293, 133] width 56 height 25
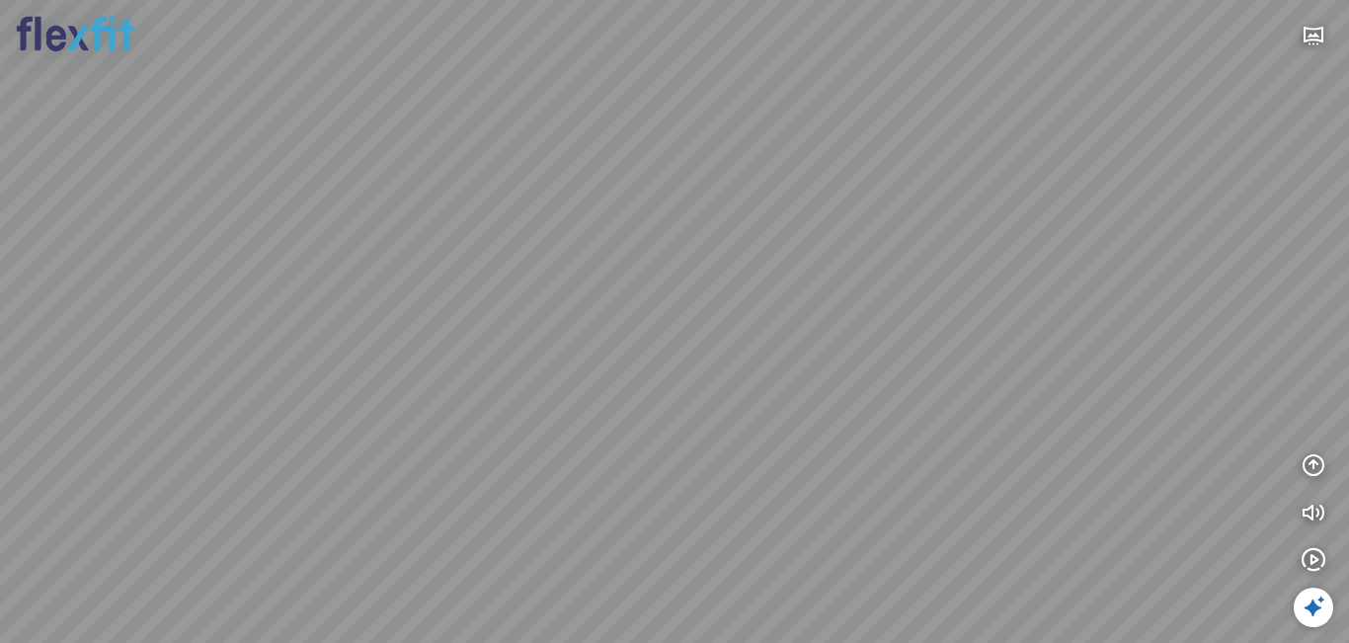
drag, startPoint x: 1065, startPoint y: 293, endPoint x: 838, endPoint y: 298, distance: 226.2
click at [838, 298] on div at bounding box center [674, 321] width 1349 height 643
drag, startPoint x: 1179, startPoint y: 162, endPoint x: 688, endPoint y: 255, distance: 499.6
click at [692, 255] on div at bounding box center [674, 321] width 1349 height 643
drag, startPoint x: 878, startPoint y: 281, endPoint x: 519, endPoint y: 261, distance: 359.1
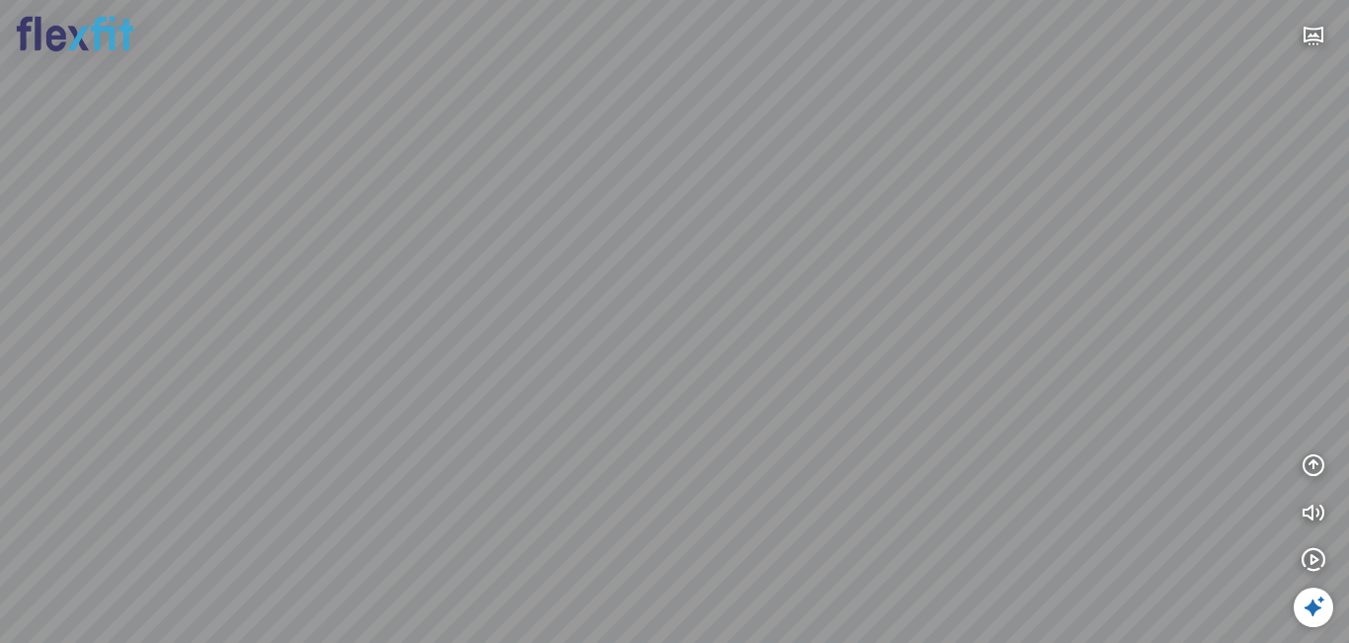
click at [532, 264] on div at bounding box center [674, 321] width 1349 height 643
drag, startPoint x: 820, startPoint y: 279, endPoint x: 434, endPoint y: 267, distance: 386.3
click at [453, 270] on div at bounding box center [674, 321] width 1349 height 643
drag, startPoint x: 777, startPoint y: 284, endPoint x: 347, endPoint y: 253, distance: 431.8
click at [368, 256] on div at bounding box center [674, 321] width 1349 height 643
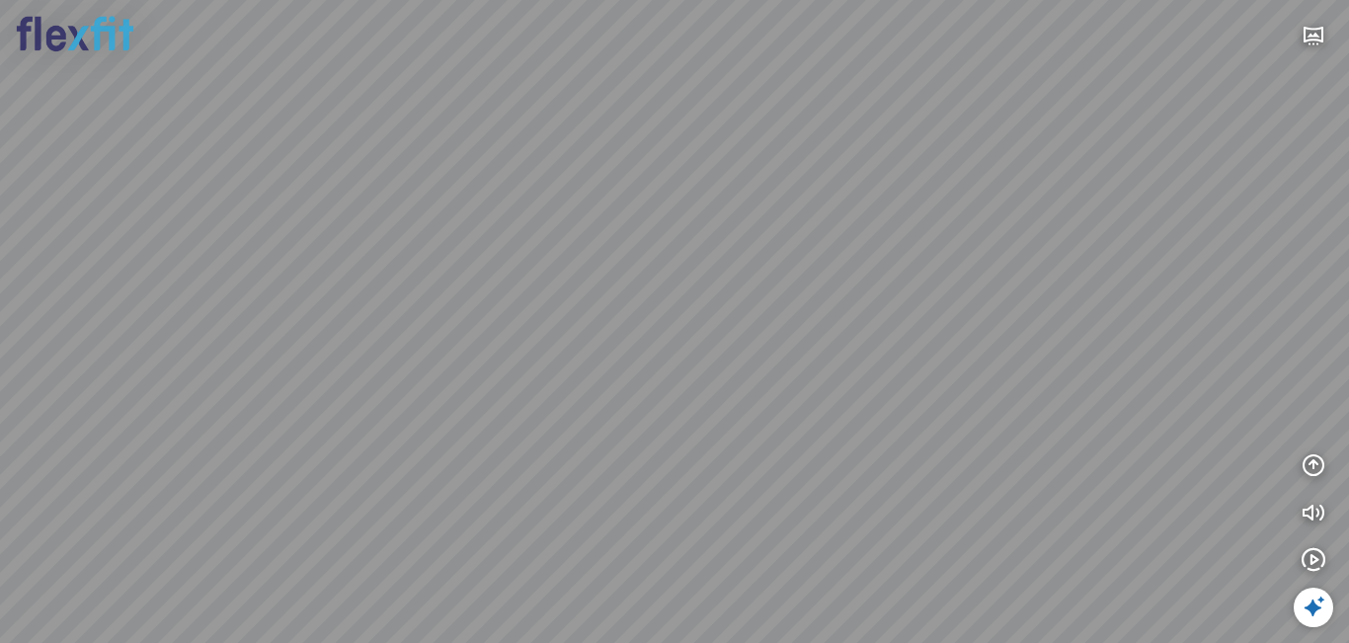
drag, startPoint x: 929, startPoint y: 281, endPoint x: 679, endPoint y: 245, distance: 252.5
click at [689, 250] on div at bounding box center [674, 321] width 1349 height 643
drag, startPoint x: 1021, startPoint y: 286, endPoint x: 811, endPoint y: 284, distance: 210.4
click at [813, 286] on div at bounding box center [674, 321] width 1349 height 643
drag, startPoint x: 951, startPoint y: 285, endPoint x: 844, endPoint y: 305, distance: 108.5
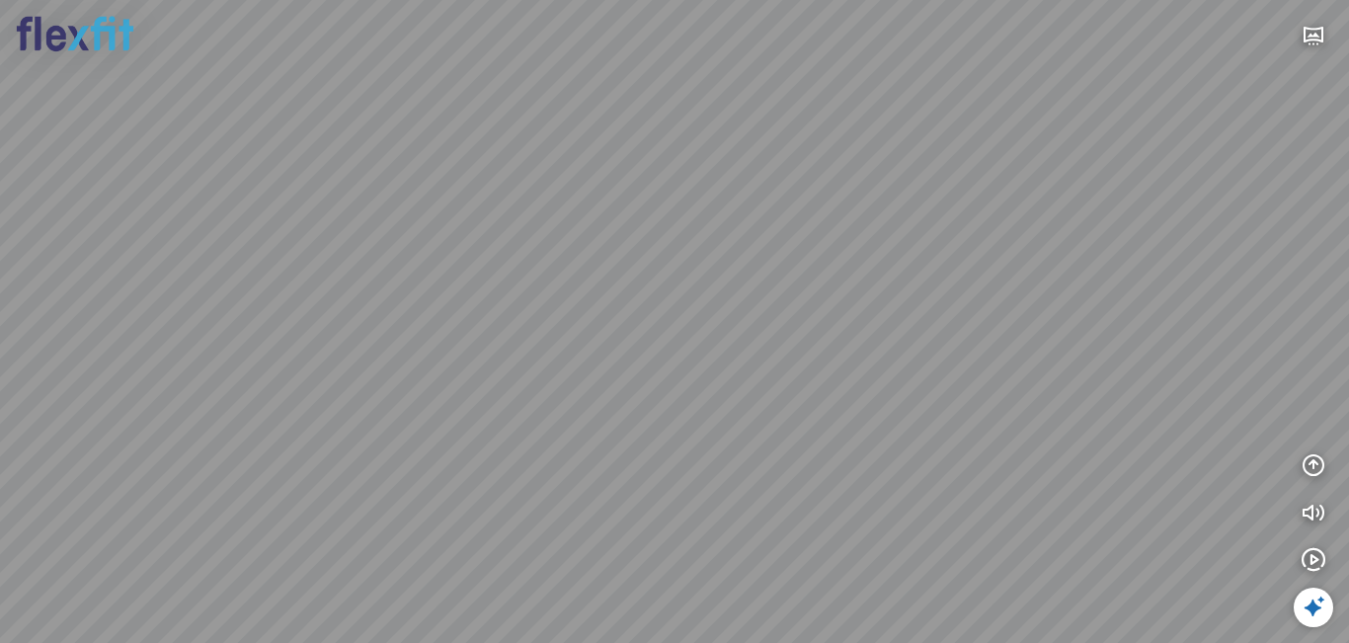
click at [844, 305] on div at bounding box center [674, 321] width 1349 height 643
click at [1302, 35] on icon "button" at bounding box center [1314, 36] width 24 height 24
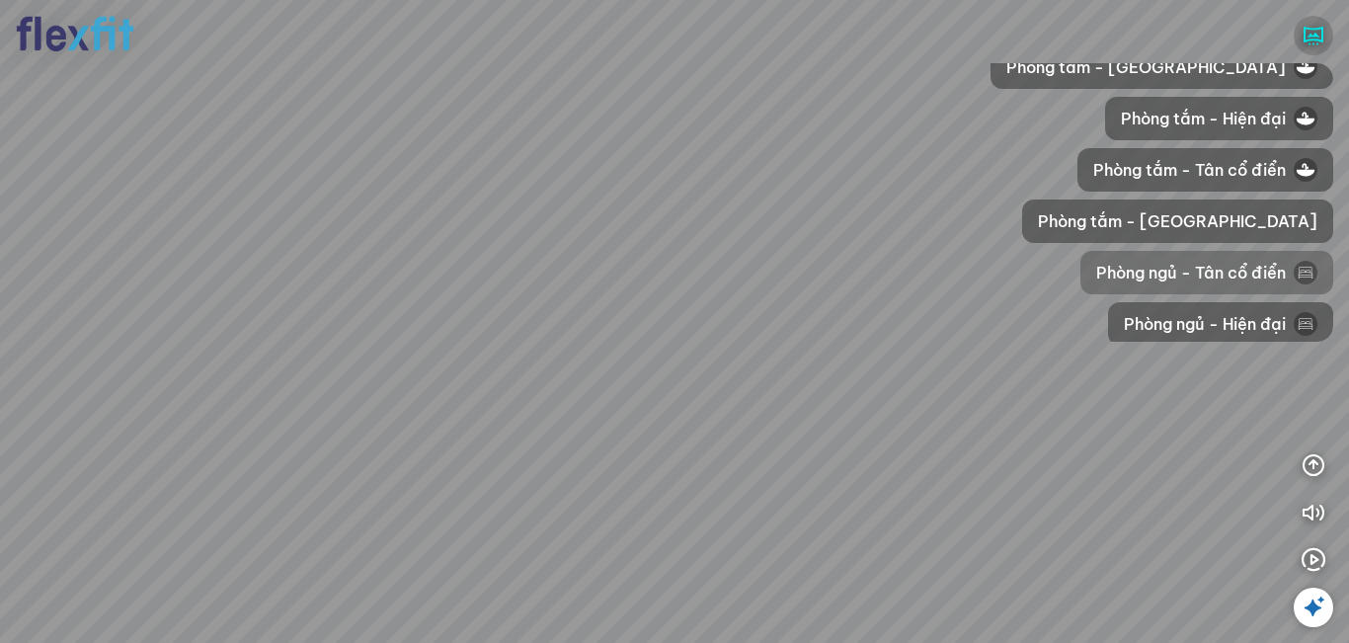
scroll to position [247, 0]
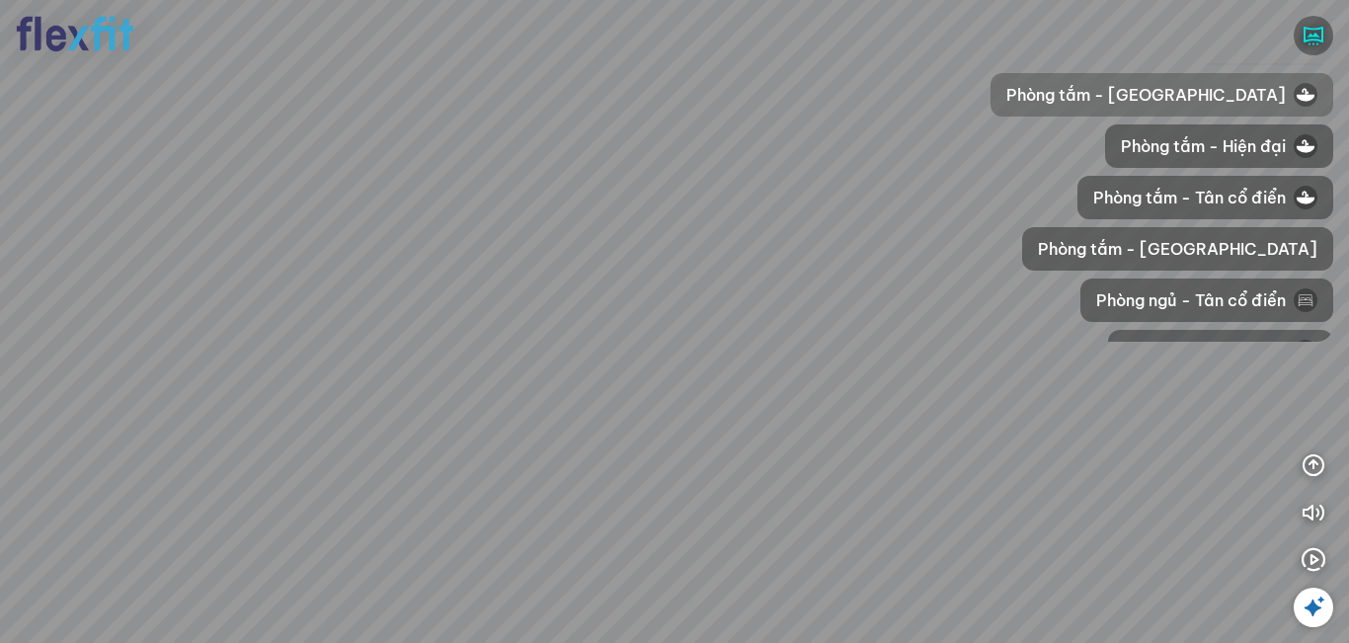
click at [1222, 103] on span "Phòng tắm - [GEOGRAPHIC_DATA]" at bounding box center [1145, 95] width 279 height 24
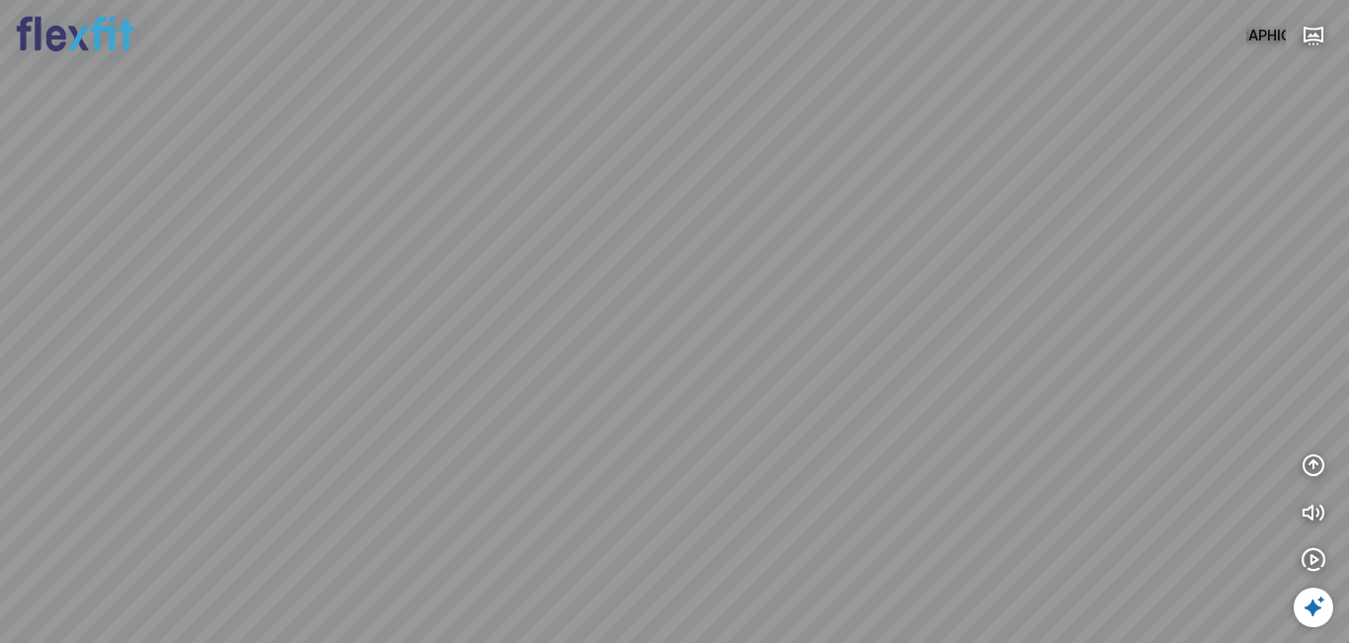
drag, startPoint x: 1124, startPoint y: 153, endPoint x: 1053, endPoint y: 163, distance: 71.8
click at [1053, 163] on div at bounding box center [674, 321] width 1349 height 643
click at [1271, 37] on button "Nhật Bản" at bounding box center [1266, 36] width 40 height 40
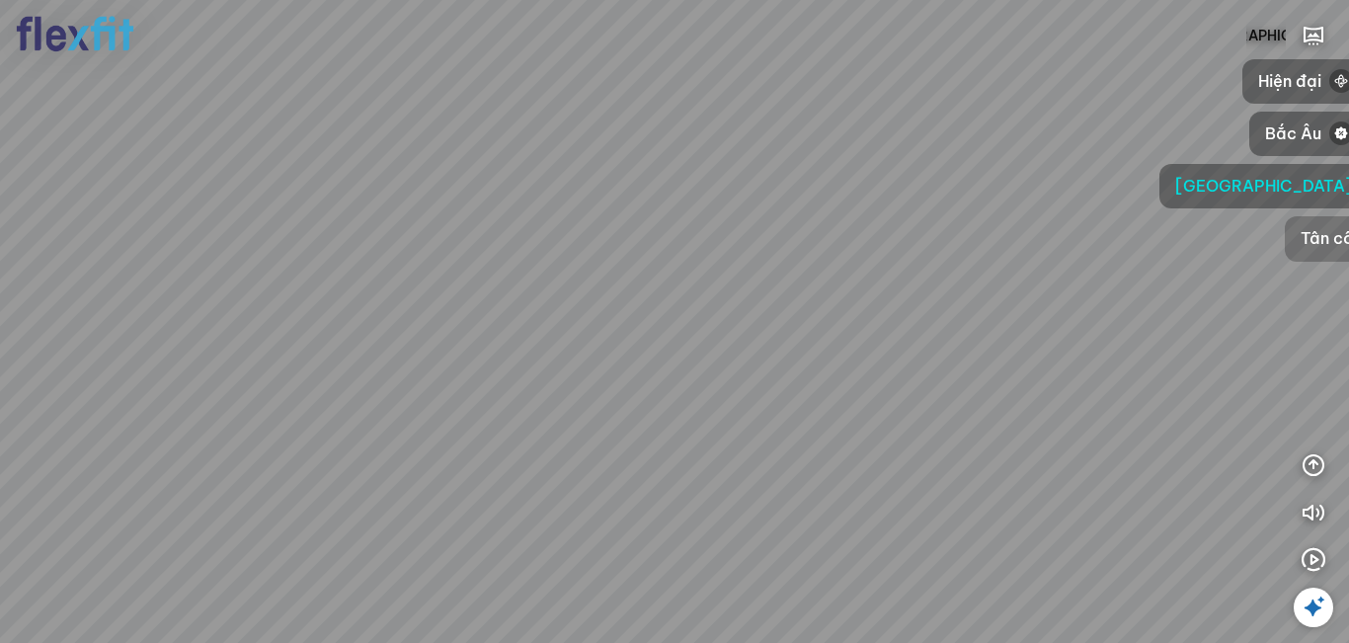
click at [1301, 236] on span "Tân cổ" at bounding box center [1327, 238] width 52 height 25
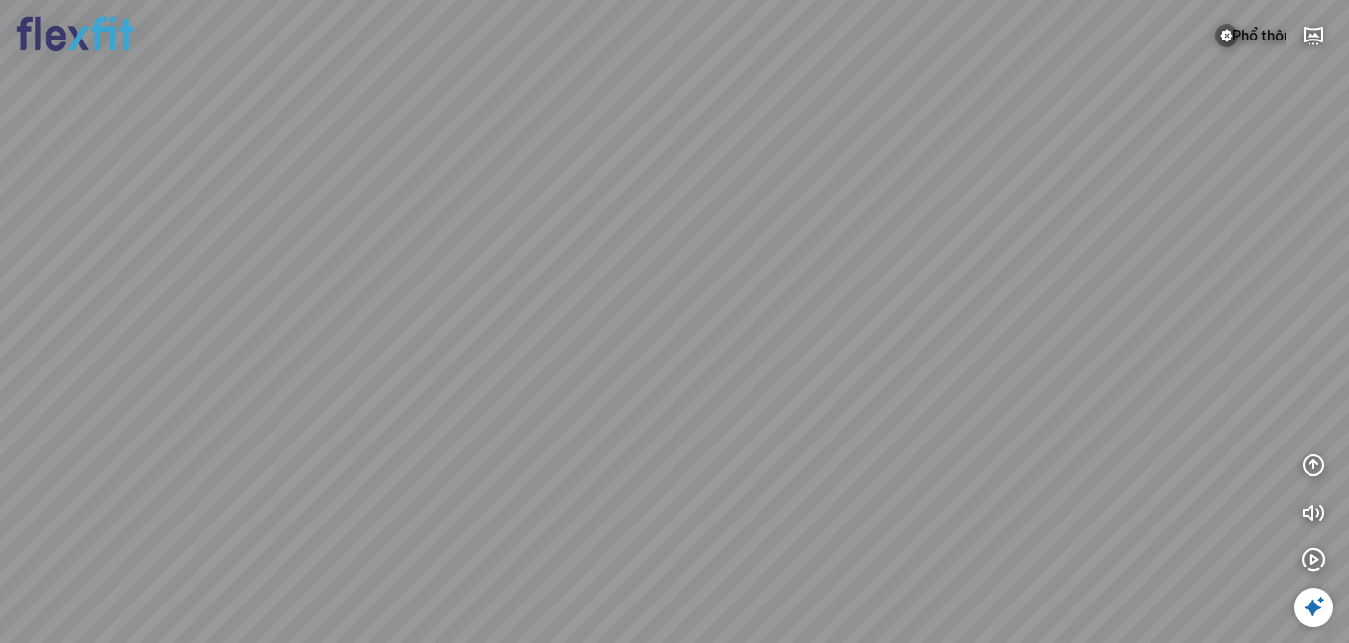
drag, startPoint x: 694, startPoint y: 307, endPoint x: 1022, endPoint y: 252, distance: 332.5
click at [1045, 249] on div at bounding box center [674, 321] width 1349 height 643
drag, startPoint x: 789, startPoint y: 214, endPoint x: 923, endPoint y: 212, distance: 134.3
click at [893, 212] on div at bounding box center [674, 321] width 1349 height 643
drag, startPoint x: 726, startPoint y: 216, endPoint x: 896, endPoint y: 216, distance: 169.9
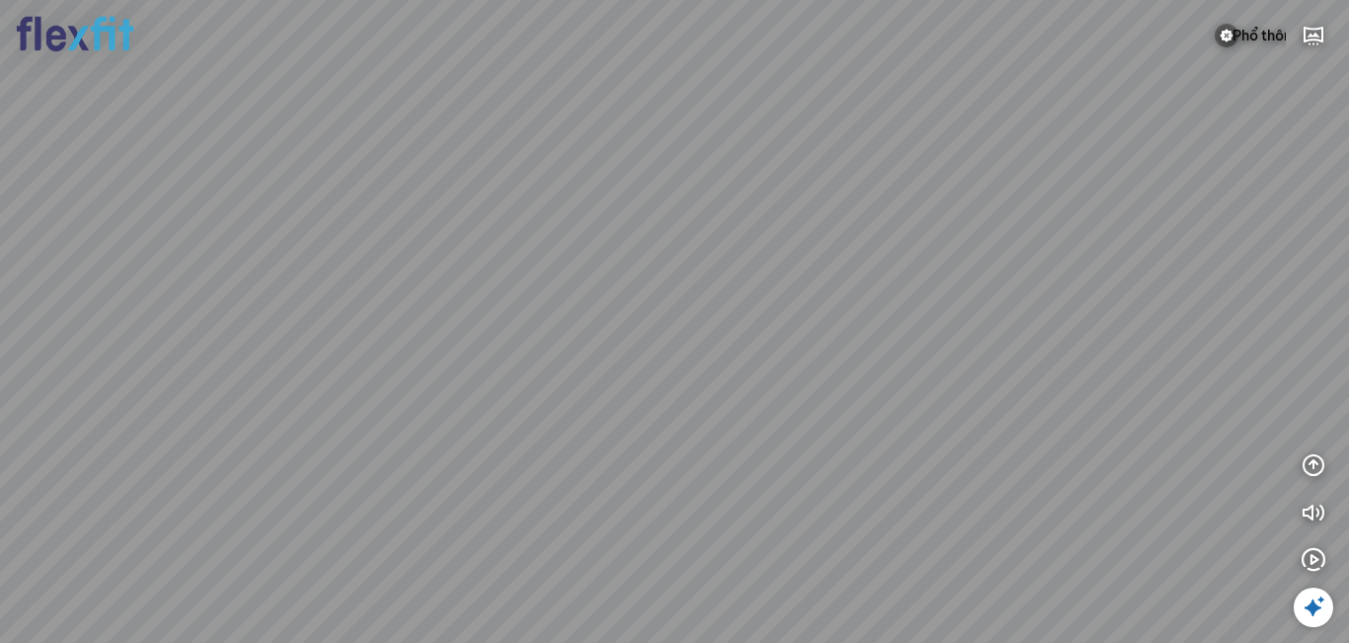
click at [873, 216] on div at bounding box center [674, 321] width 1349 height 643
drag, startPoint x: 909, startPoint y: 212, endPoint x: 565, endPoint y: 194, distance: 344.2
click at [565, 194] on div at bounding box center [674, 321] width 1349 height 643
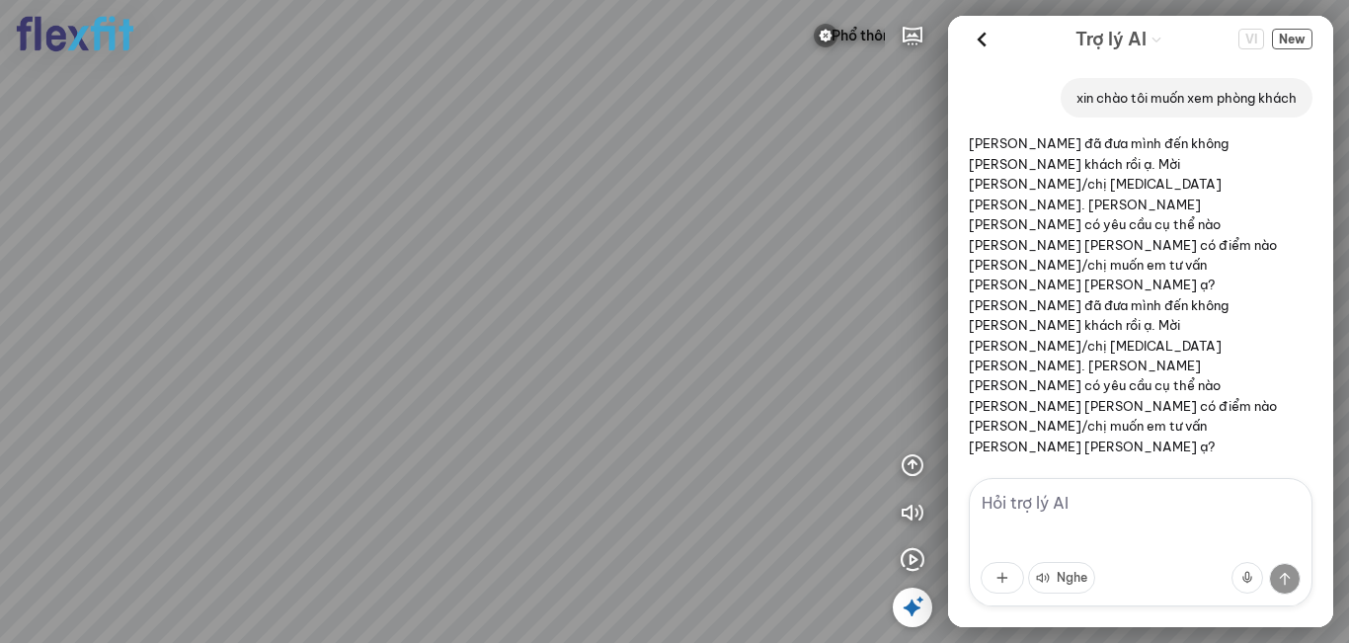
click at [910, 608] on icon at bounding box center [913, 608] width 24 height 24
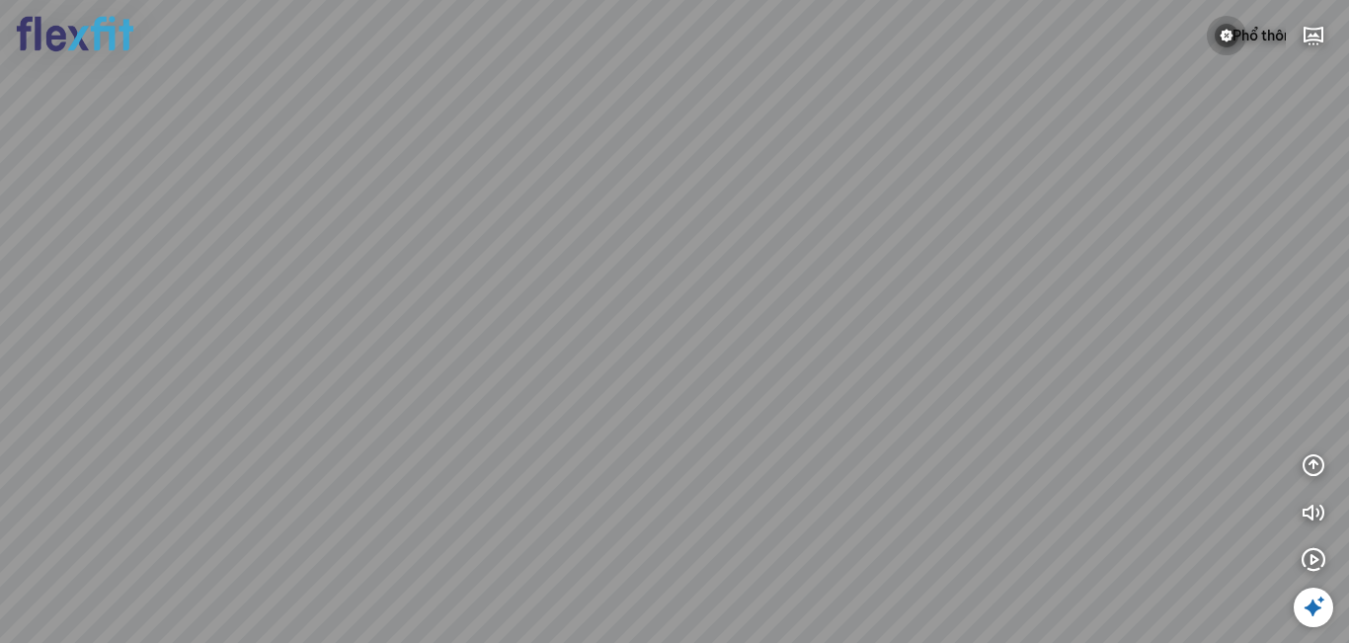
click at [1225, 35] on img at bounding box center [1227, 36] width 24 height 24
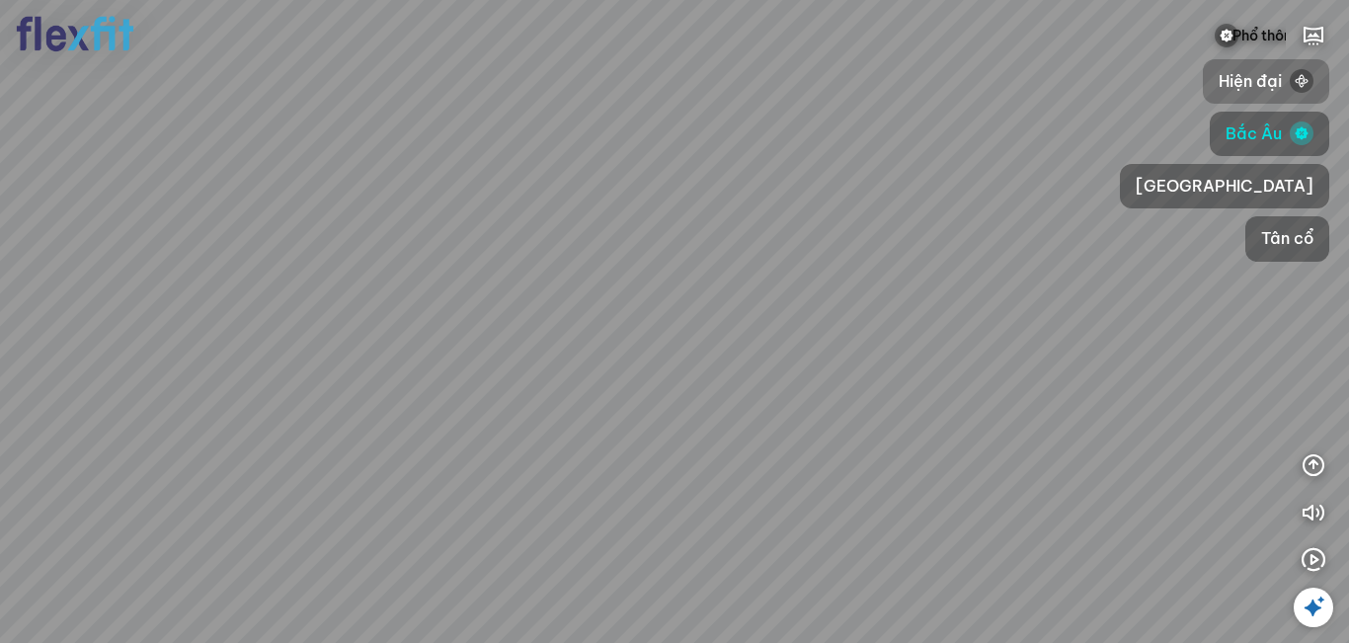
click at [1219, 71] on span "Hiện đại" at bounding box center [1250, 81] width 63 height 25
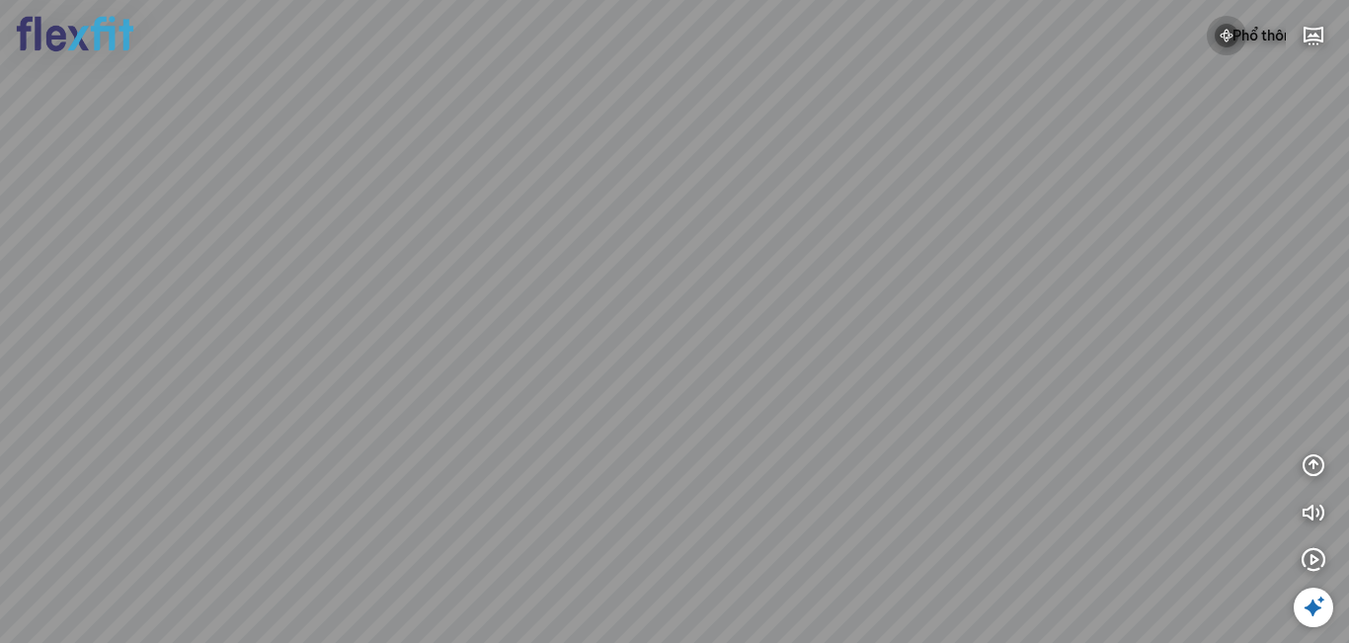
click at [1221, 34] on img at bounding box center [1227, 36] width 24 height 24
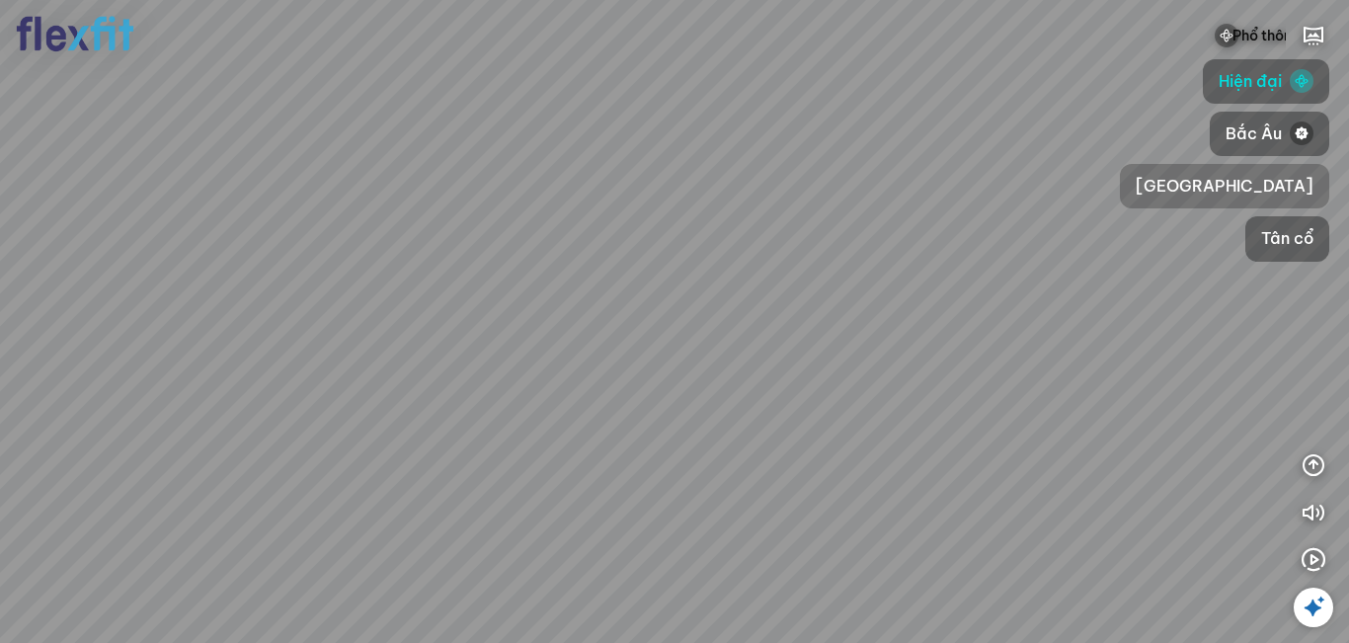
click at [1187, 186] on span "Nhật Bản" at bounding box center [1225, 186] width 178 height 25
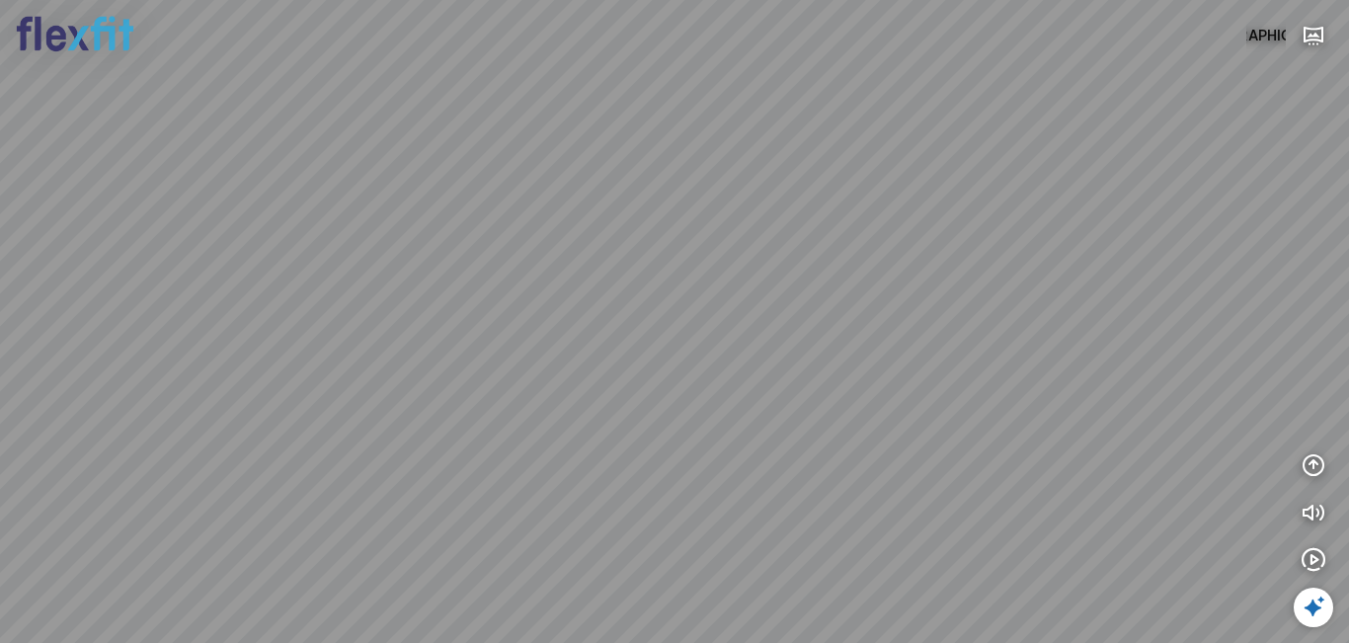
drag, startPoint x: 893, startPoint y: 225, endPoint x: 892, endPoint y: 315, distance: 89.9
click at [892, 315] on div at bounding box center [674, 321] width 1349 height 643
click at [1267, 34] on button "Nhật Bản" at bounding box center [1266, 36] width 40 height 40
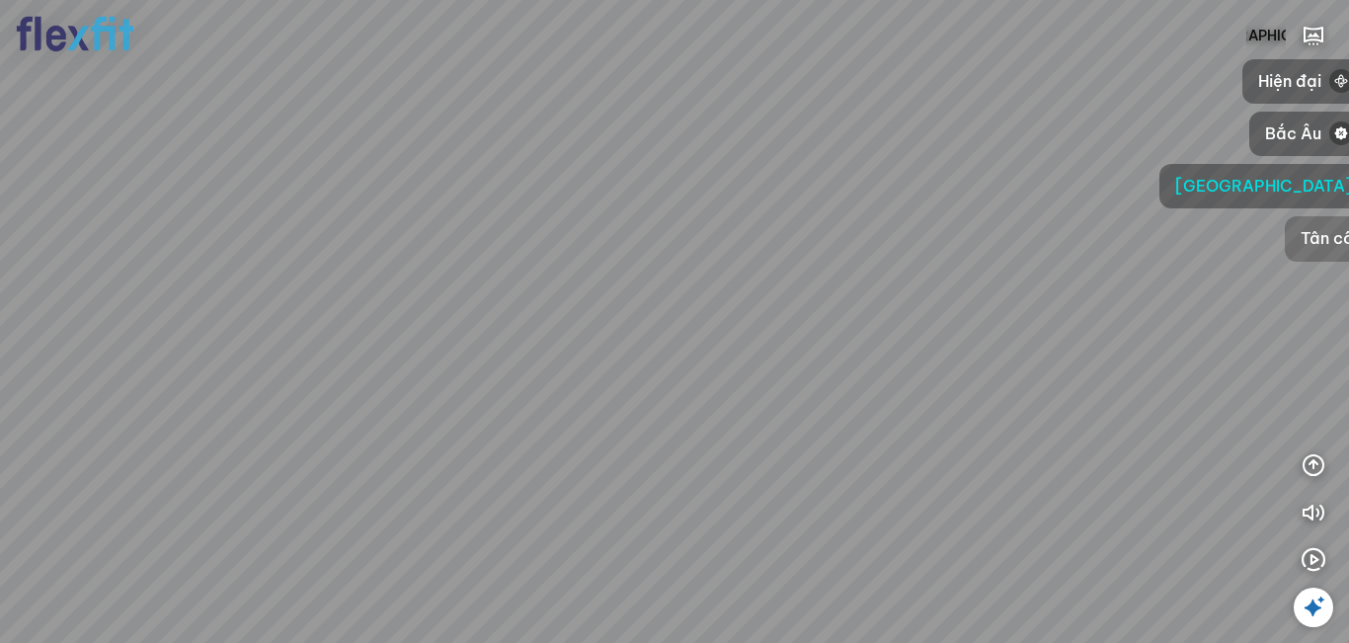
click at [1301, 240] on span "Tân cổ" at bounding box center [1327, 238] width 52 height 25
